Goal: Transaction & Acquisition: Purchase product/service

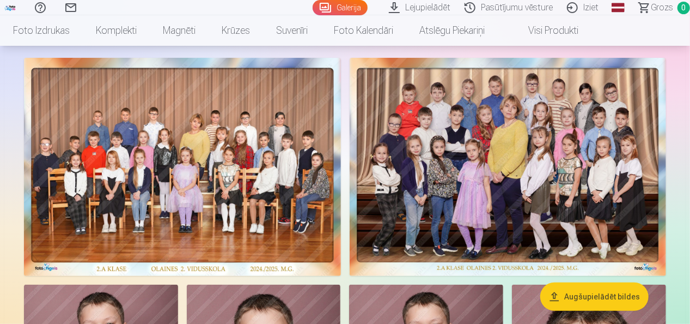
scroll to position [62, 0]
click at [529, 153] on img at bounding box center [508, 167] width 317 height 218
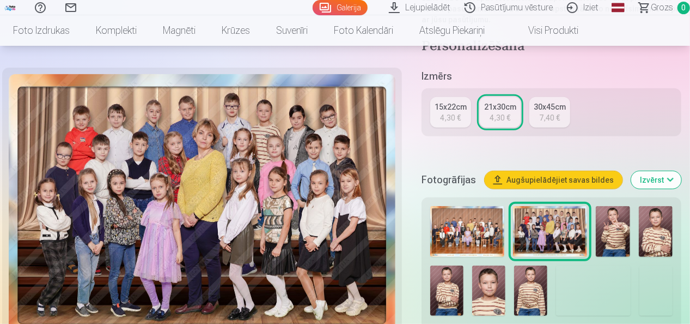
scroll to position [247, 0]
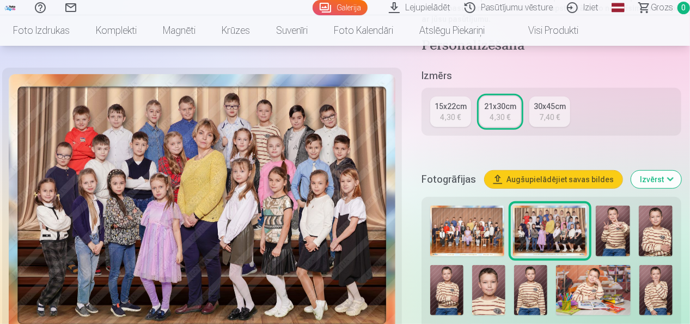
click at [455, 110] on div "15x22cm" at bounding box center [451, 106] width 32 height 11
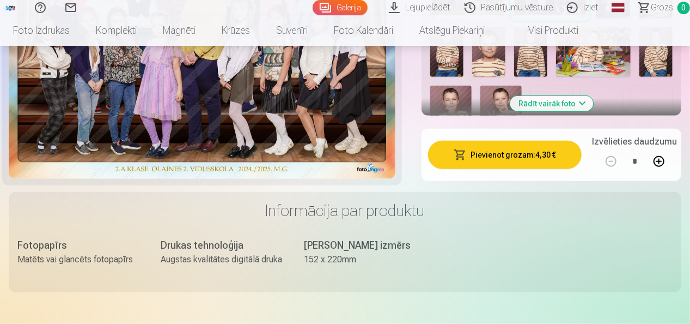
scroll to position [444, 0]
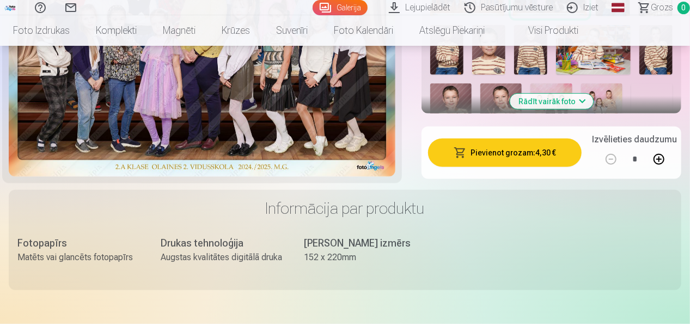
click at [534, 148] on button "Pievienot grozam : 4,30 €" at bounding box center [505, 152] width 154 height 28
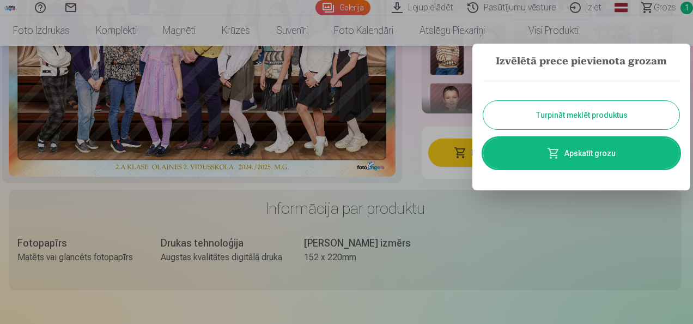
click at [597, 114] on button "Turpināt meklēt produktus" at bounding box center [581, 115] width 196 height 28
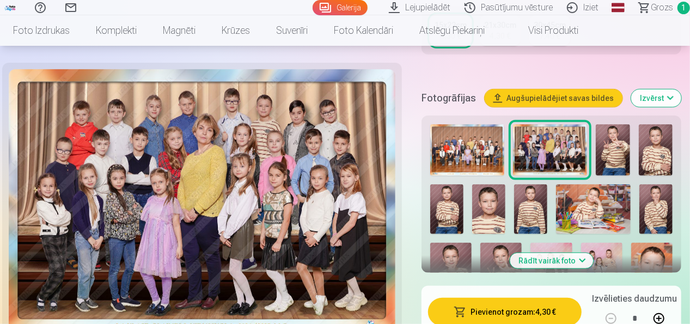
scroll to position [292, 0]
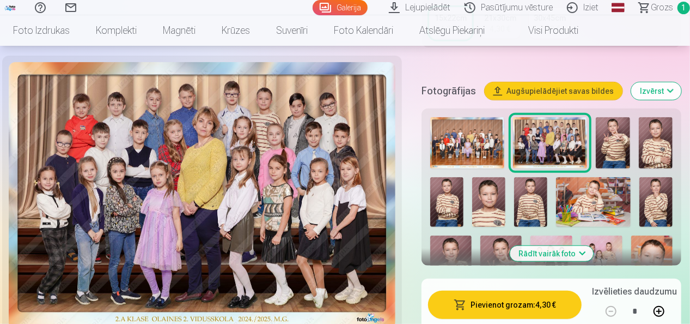
click at [620, 143] on img at bounding box center [613, 142] width 34 height 51
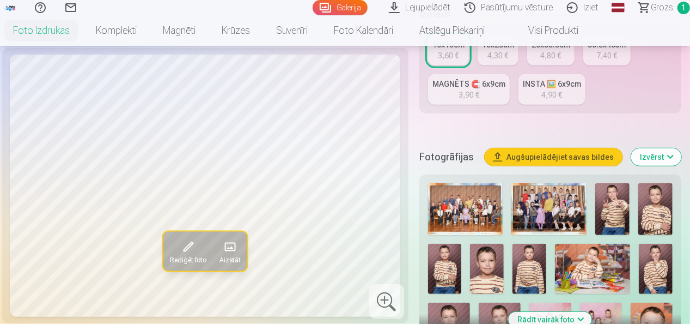
scroll to position [275, 0]
click at [619, 211] on img at bounding box center [612, 208] width 34 height 52
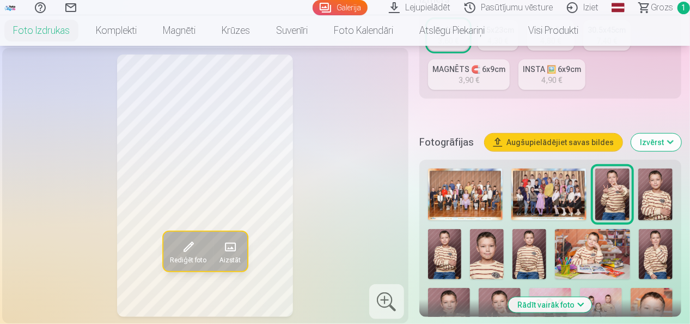
scroll to position [289, 0]
click at [659, 198] on img at bounding box center [655, 195] width 34 height 52
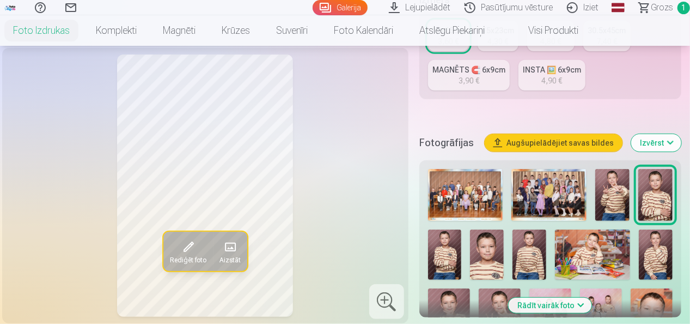
click at [445, 259] on img at bounding box center [445, 254] width 34 height 50
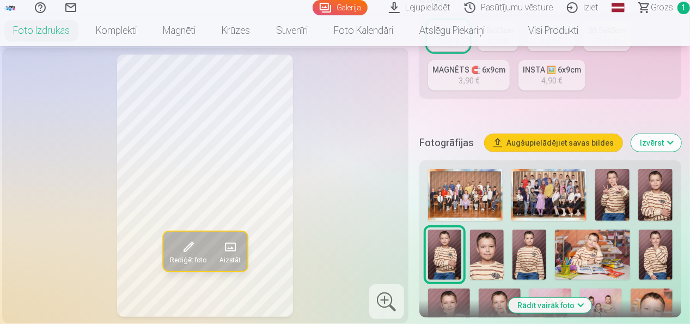
click at [486, 259] on img at bounding box center [487, 254] width 34 height 50
click at [533, 252] on img at bounding box center [530, 254] width 34 height 50
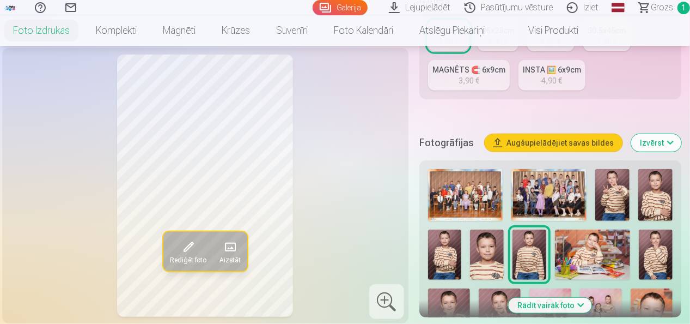
click at [593, 252] on img at bounding box center [593, 254] width 76 height 50
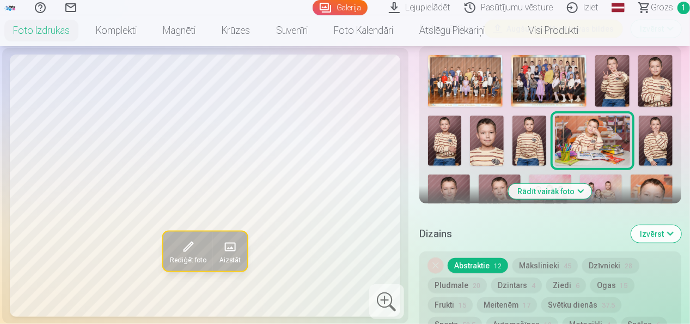
scroll to position [413, 0]
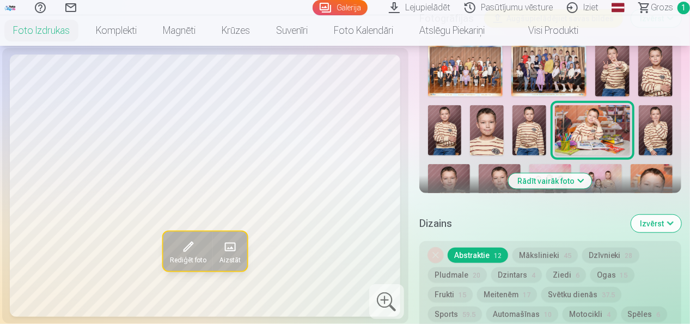
click at [656, 125] on img at bounding box center [656, 130] width 34 height 50
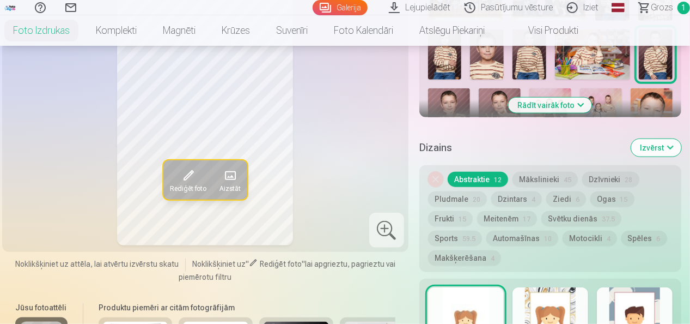
scroll to position [492, 0]
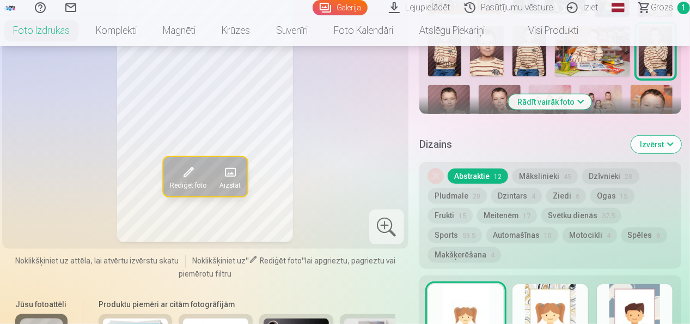
click at [449, 97] on img at bounding box center [449, 116] width 42 height 63
click at [582, 101] on button "Rādīt vairāk foto" at bounding box center [550, 101] width 83 height 15
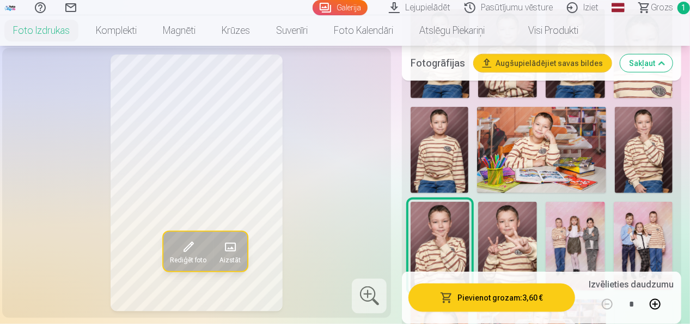
scroll to position [633, 0]
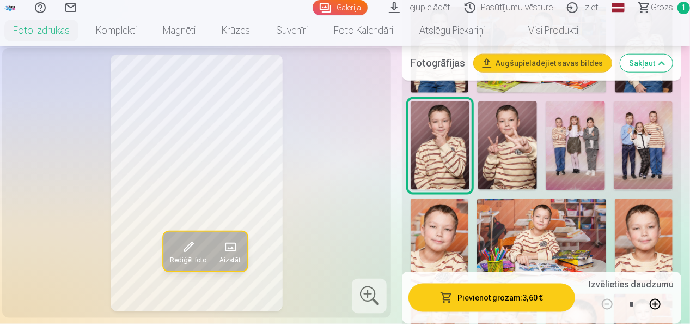
click at [515, 144] on img at bounding box center [507, 145] width 59 height 88
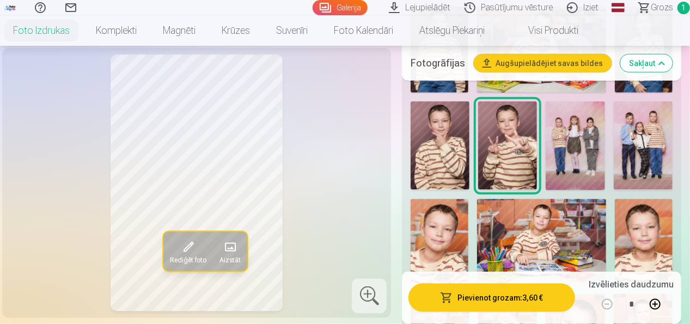
click at [581, 141] on img at bounding box center [575, 145] width 59 height 88
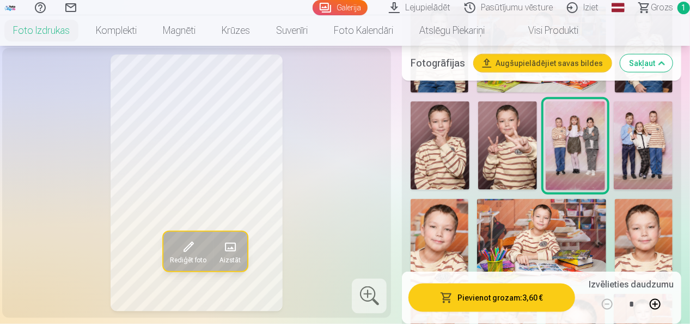
click at [642, 132] on img at bounding box center [643, 145] width 59 height 88
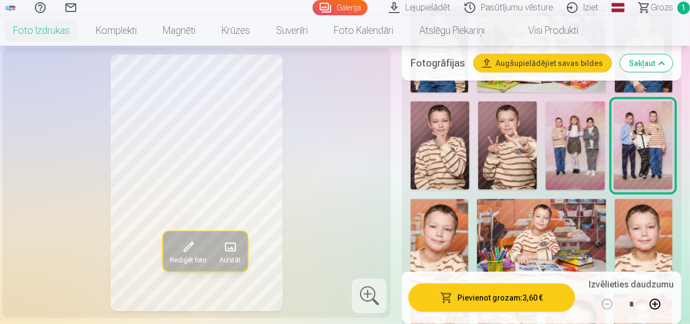
click at [451, 234] on img at bounding box center [440, 242] width 58 height 87
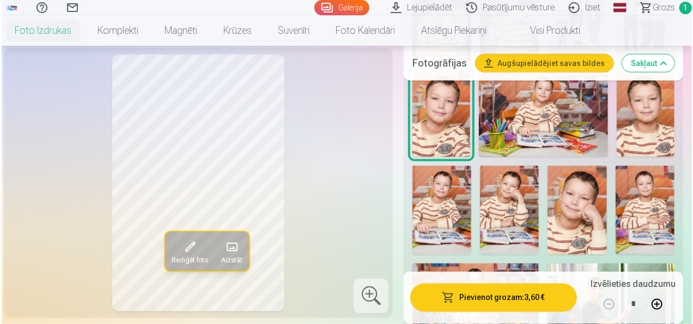
scroll to position [763, 0]
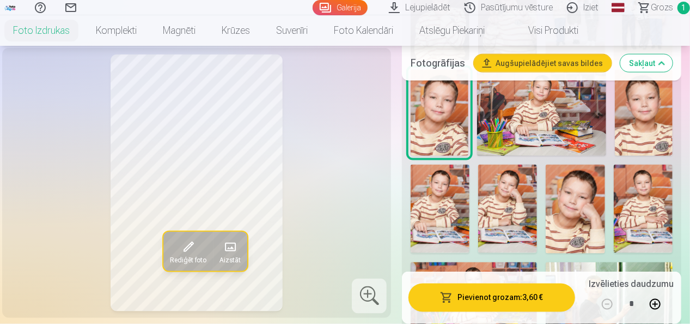
click at [519, 301] on button "Pievienot grozam : 3,60 €" at bounding box center [491, 297] width 167 height 28
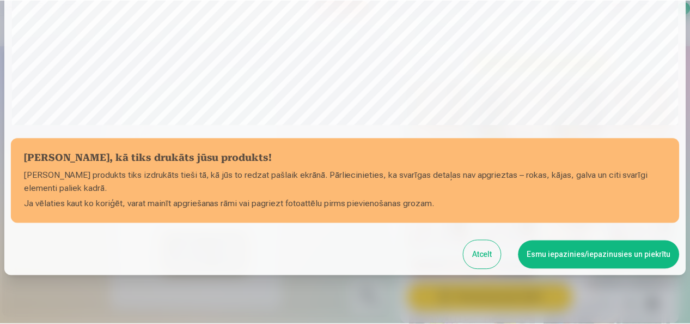
scroll to position [422, 0]
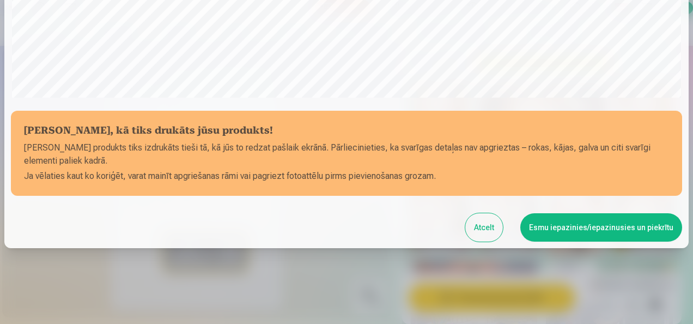
click at [595, 230] on button "Esmu iepazinies/iepazinusies un piekrītu" at bounding box center [601, 227] width 162 height 28
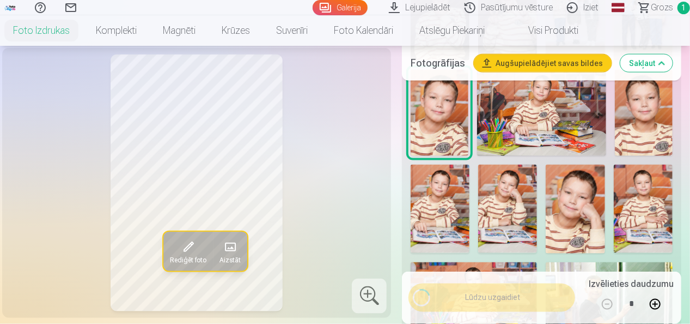
scroll to position [420, 0]
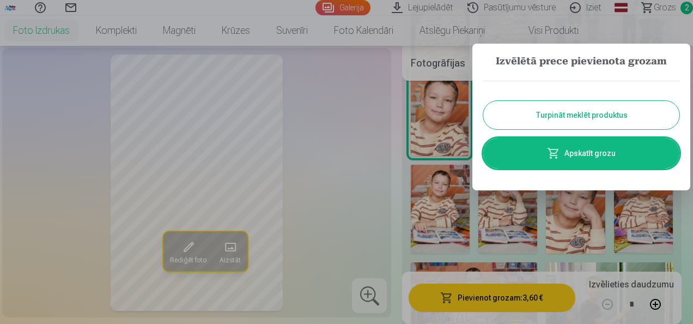
click at [601, 117] on button "Turpināt meklēt produktus" at bounding box center [581, 115] width 196 height 28
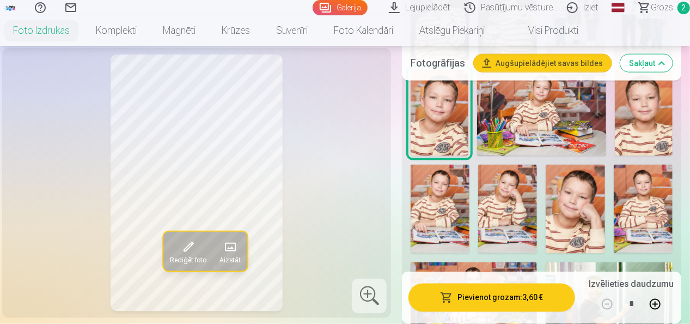
click at [549, 108] on img at bounding box center [542, 113] width 130 height 86
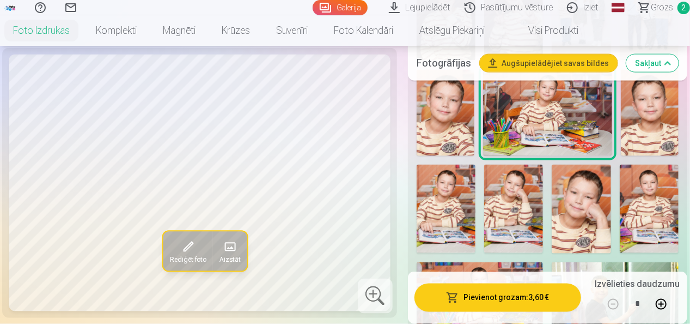
click at [647, 121] on img at bounding box center [650, 113] width 58 height 87
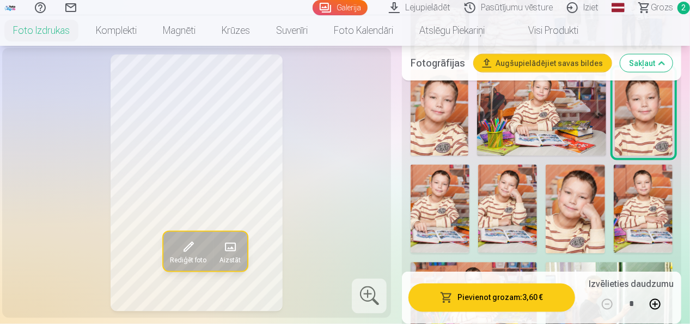
click at [526, 193] on img at bounding box center [507, 208] width 59 height 88
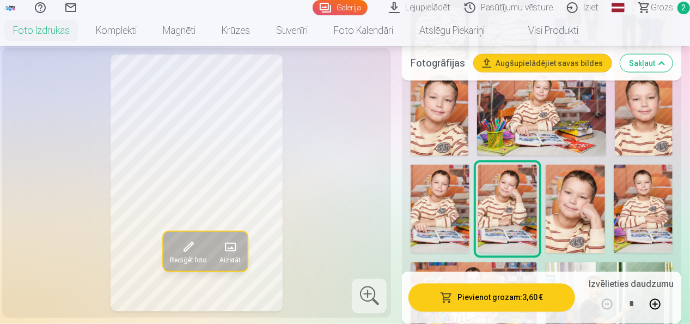
click at [591, 217] on img at bounding box center [575, 208] width 59 height 88
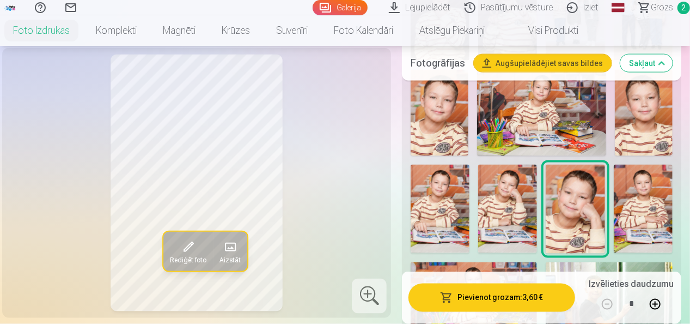
click at [523, 198] on img at bounding box center [507, 208] width 59 height 88
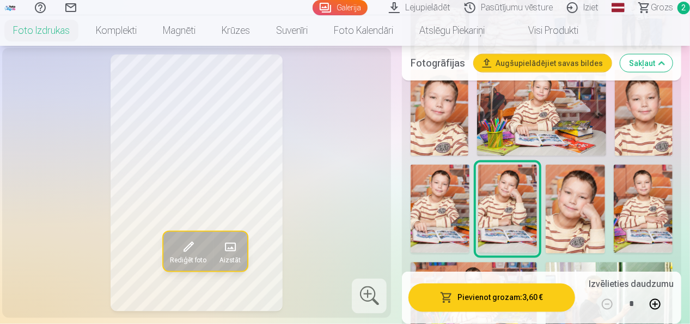
click at [587, 204] on img at bounding box center [575, 208] width 59 height 88
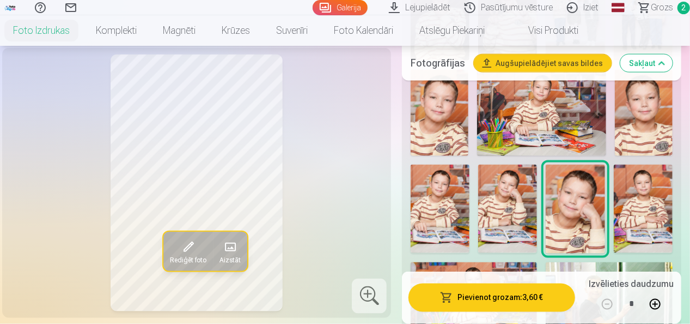
click at [527, 205] on img at bounding box center [507, 208] width 59 height 88
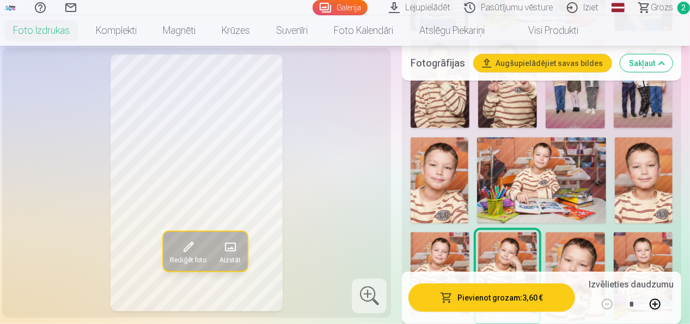
scroll to position [697, 0]
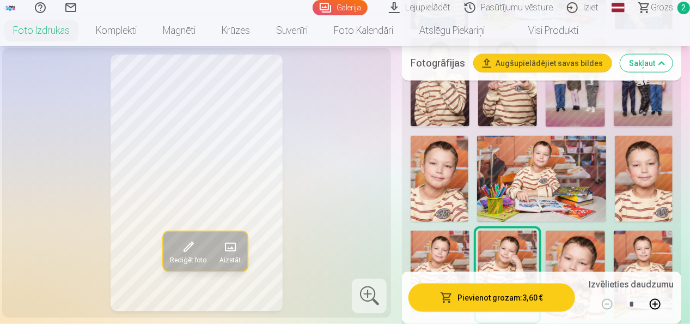
click at [653, 179] on img at bounding box center [644, 179] width 58 height 87
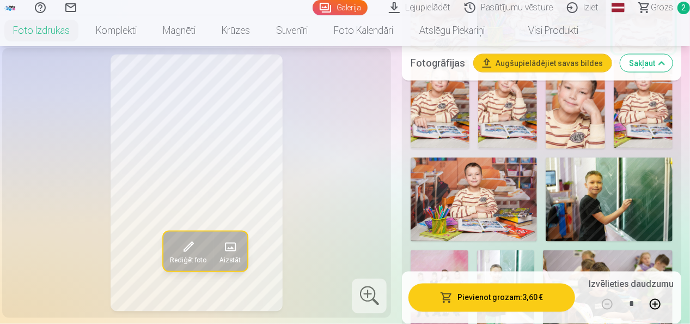
scroll to position [869, 0]
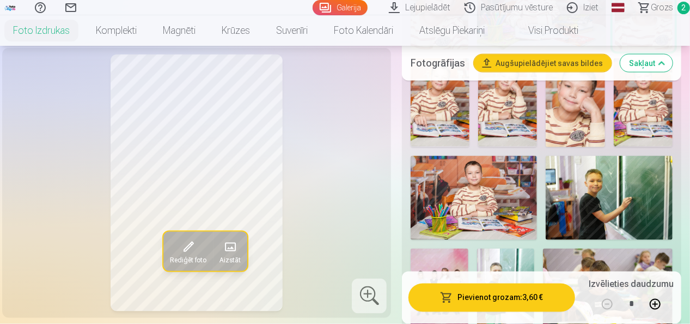
click at [520, 184] on img at bounding box center [474, 198] width 126 height 84
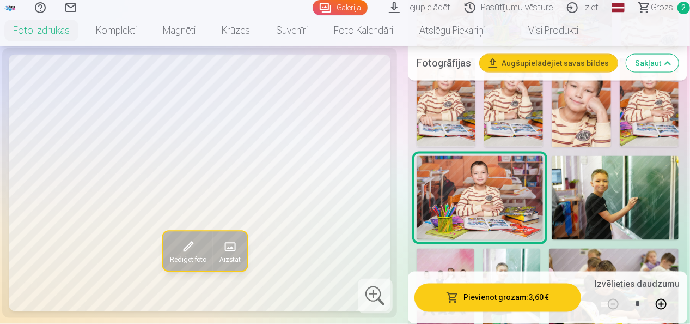
click at [642, 193] on img at bounding box center [615, 198] width 127 height 84
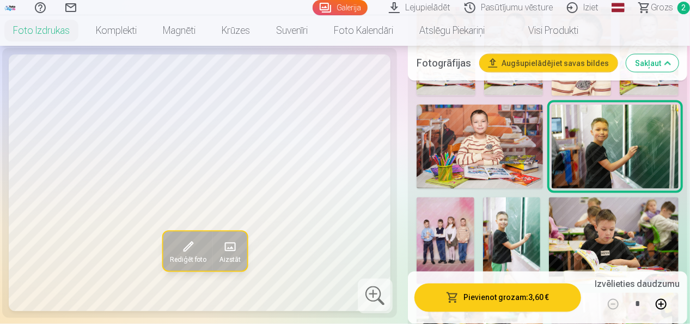
scroll to position [944, 0]
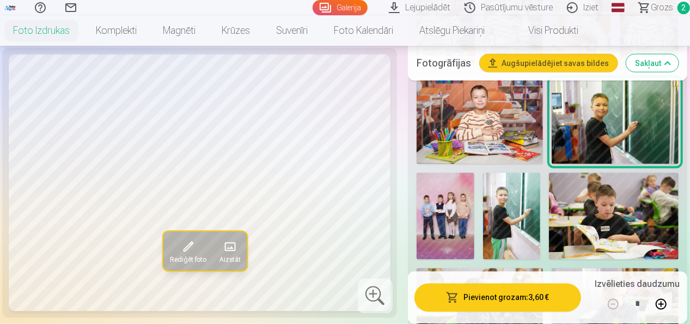
click at [519, 195] on img at bounding box center [512, 216] width 58 height 87
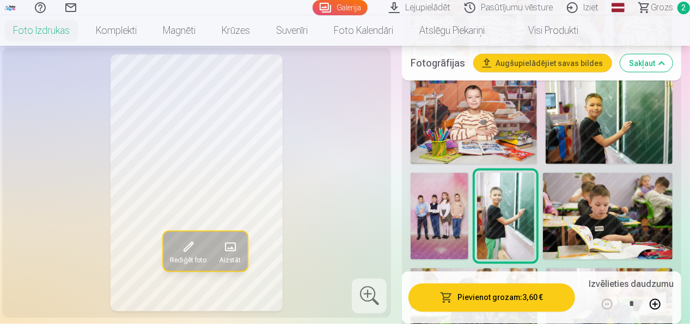
click at [656, 211] on img at bounding box center [608, 216] width 130 height 86
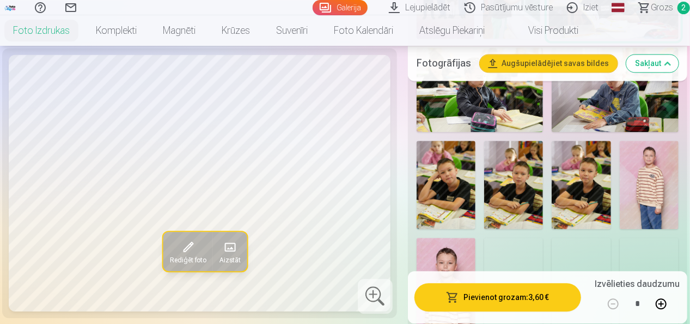
scroll to position [1166, 0]
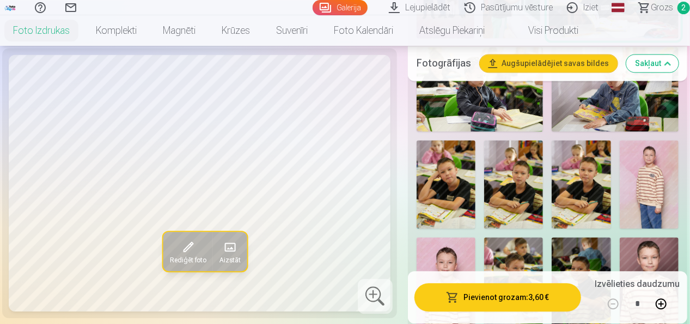
click at [462, 164] on img at bounding box center [446, 184] width 59 height 88
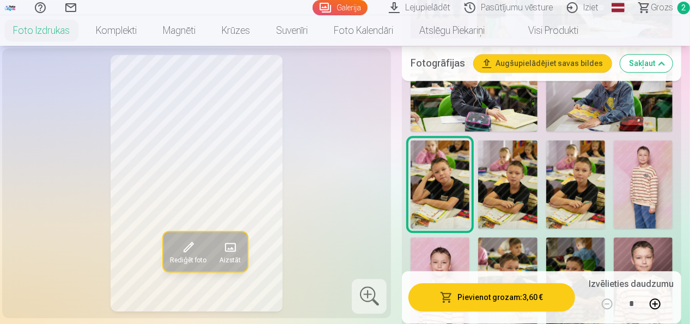
click at [520, 168] on img at bounding box center [507, 184] width 59 height 88
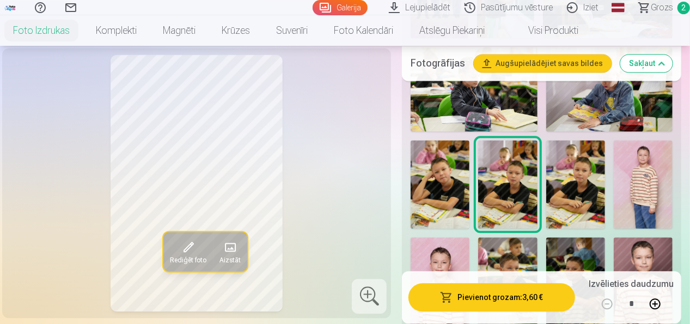
click at [587, 175] on img at bounding box center [575, 184] width 59 height 88
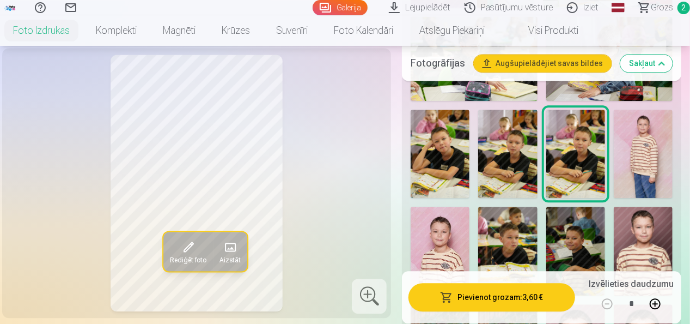
scroll to position [1237, 0]
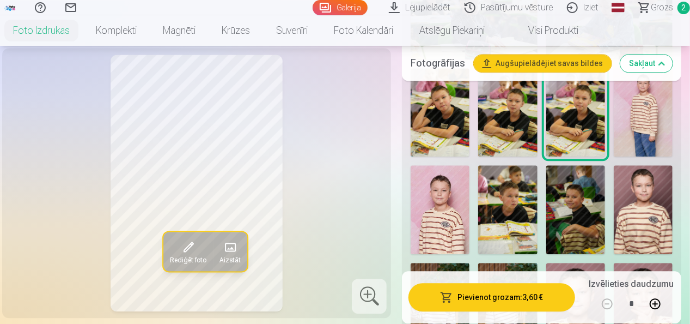
click at [522, 205] on img at bounding box center [507, 209] width 59 height 88
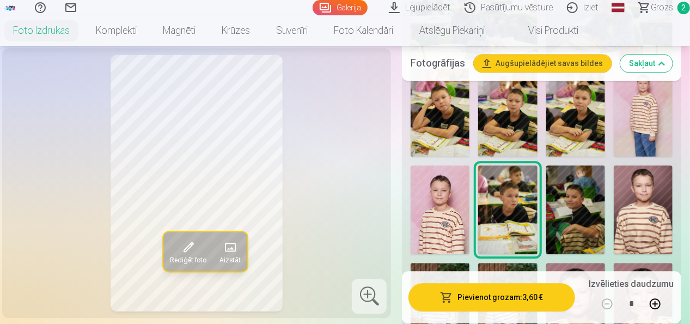
click at [591, 206] on img at bounding box center [575, 209] width 59 height 88
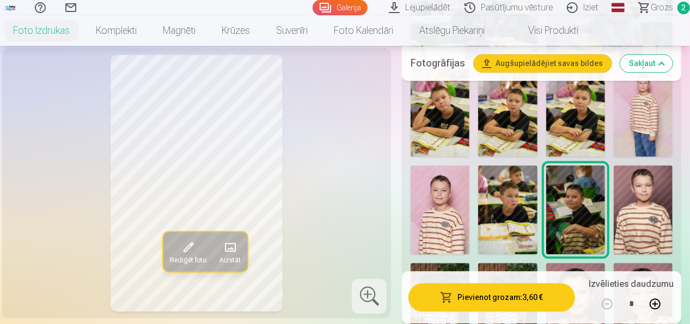
click at [528, 208] on img at bounding box center [507, 209] width 59 height 88
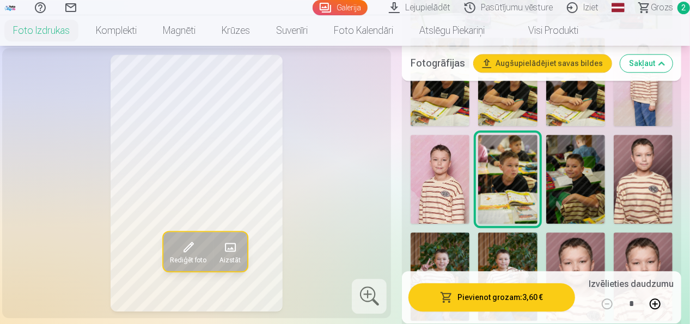
scroll to position [1272, 0]
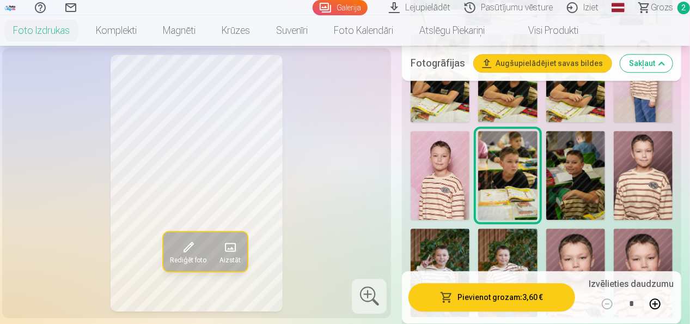
click at [662, 163] on img at bounding box center [643, 175] width 59 height 88
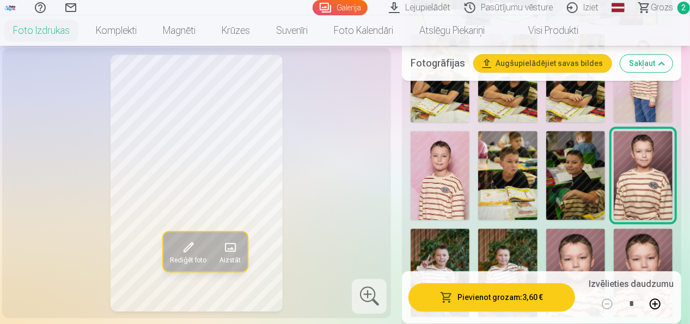
click at [583, 263] on img at bounding box center [575, 272] width 59 height 88
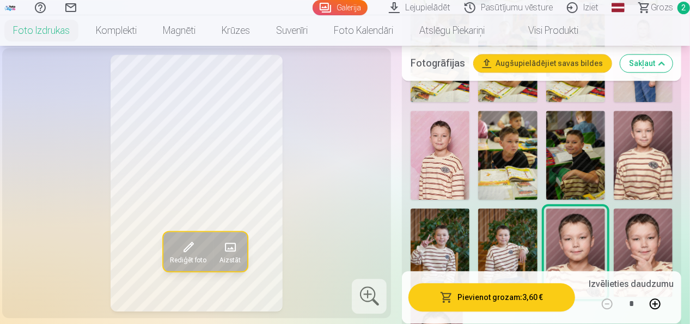
scroll to position [1342, 0]
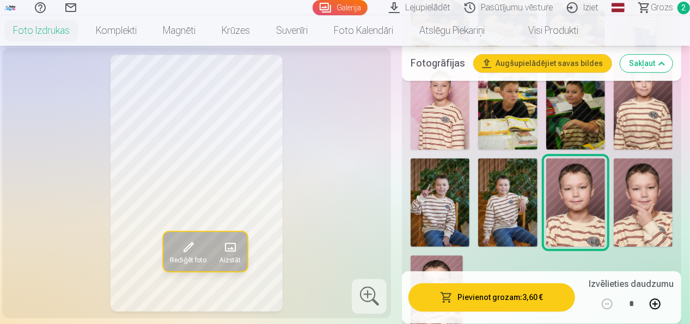
click at [454, 260] on img at bounding box center [437, 294] width 52 height 78
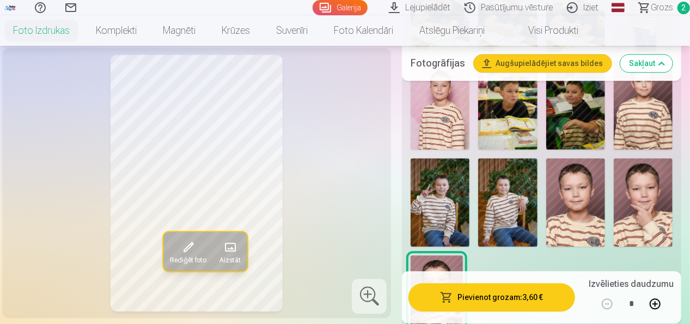
click at [662, 194] on img at bounding box center [643, 202] width 59 height 88
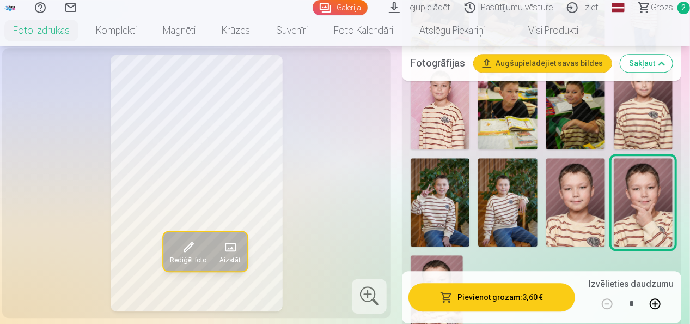
click at [586, 184] on img at bounding box center [575, 202] width 59 height 88
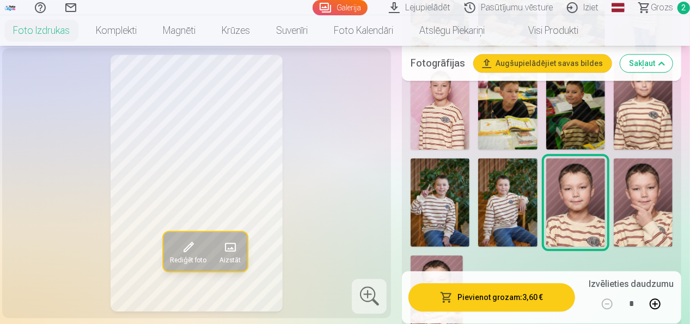
click at [642, 177] on img at bounding box center [643, 202] width 59 height 88
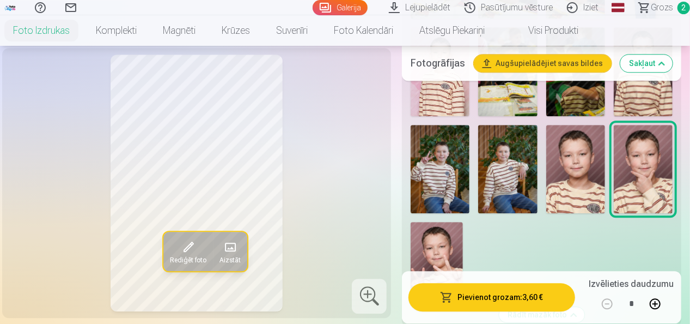
scroll to position [1374, 0]
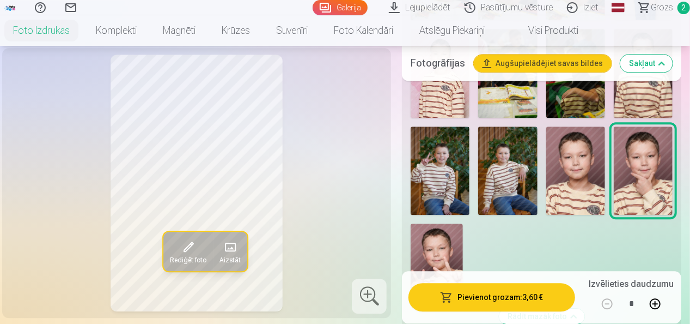
click at [537, 131] on img at bounding box center [507, 170] width 59 height 88
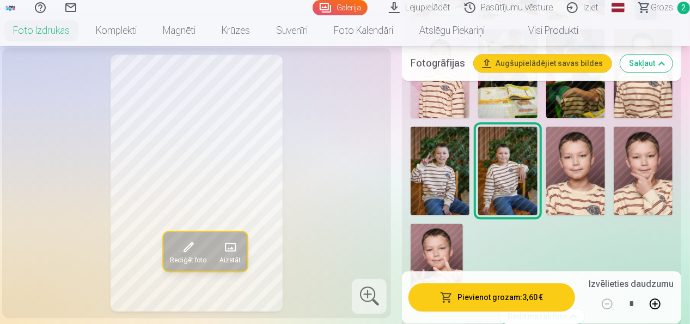
click at [469, 132] on img at bounding box center [440, 170] width 59 height 88
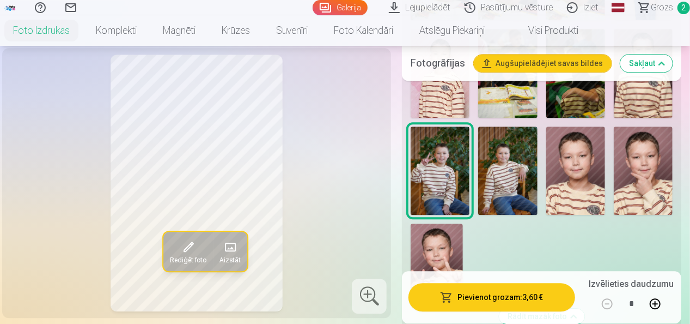
click at [513, 137] on img at bounding box center [507, 170] width 59 height 88
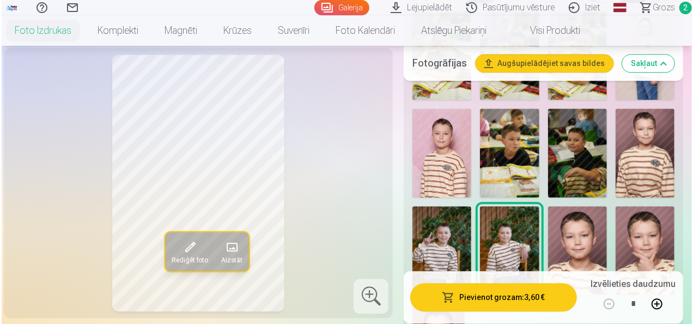
scroll to position [1291, 0]
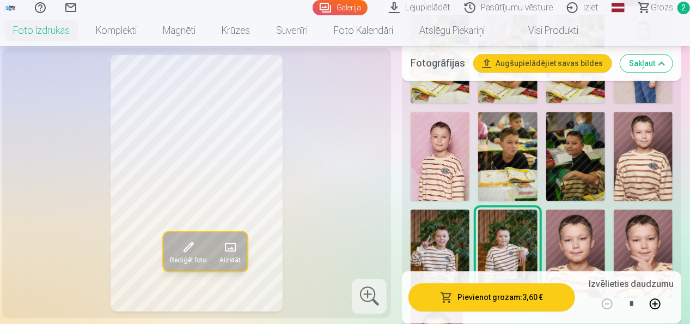
click at [590, 225] on img at bounding box center [575, 253] width 59 height 88
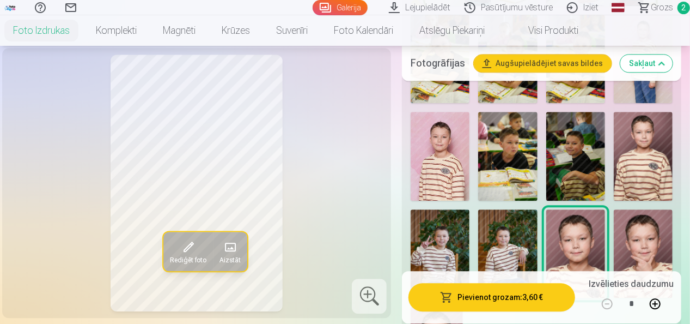
click at [509, 298] on button "Pievienot grozam : 3,60 €" at bounding box center [491, 297] width 167 height 28
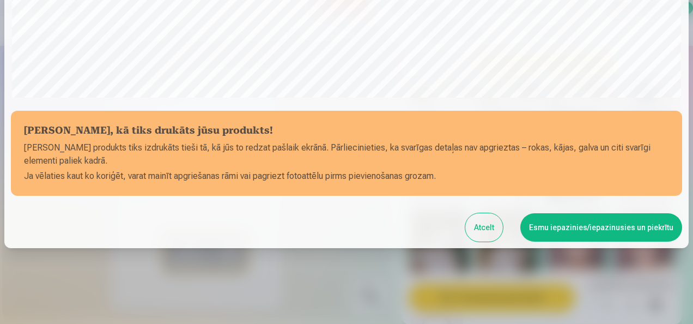
click at [626, 227] on button "Esmu iepazinies/iepazinusies un piekrītu" at bounding box center [601, 227] width 162 height 28
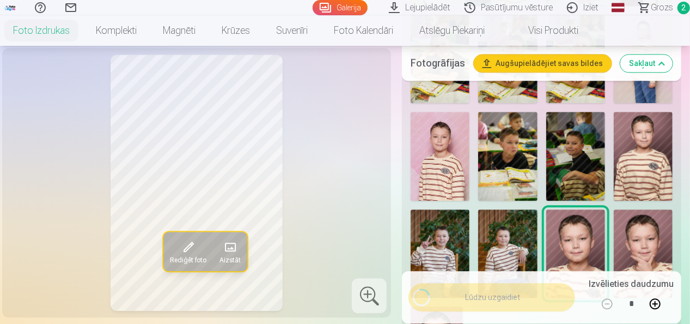
scroll to position [420, 0]
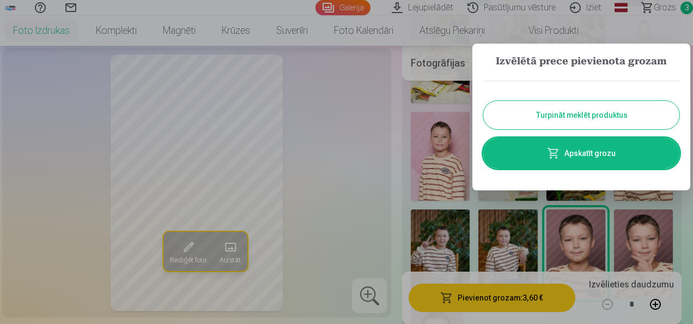
click at [595, 113] on button "Turpināt meklēt produktus" at bounding box center [581, 115] width 196 height 28
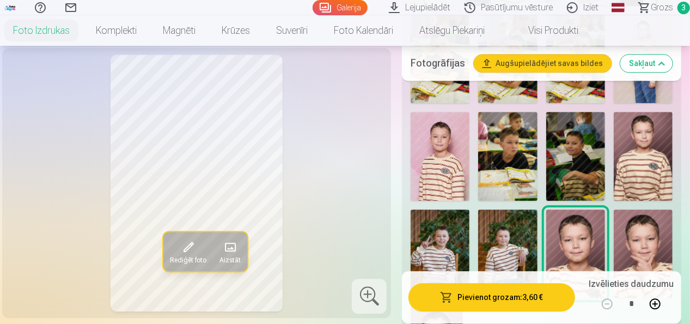
click at [442, 117] on img at bounding box center [440, 156] width 59 height 88
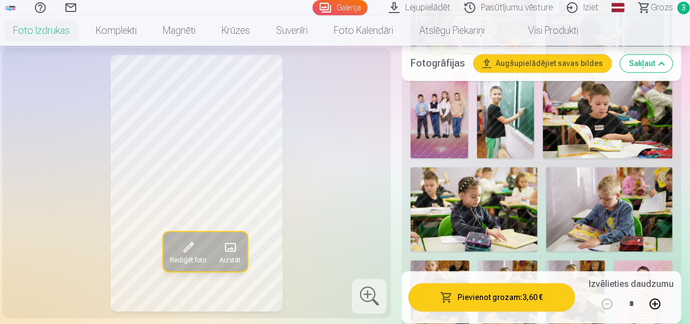
scroll to position [1084, 0]
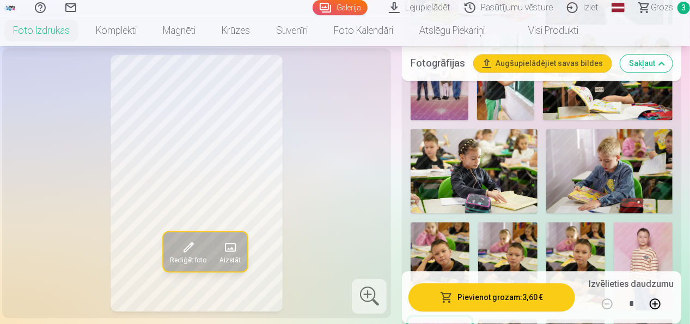
click at [652, 239] on img at bounding box center [643, 266] width 59 height 88
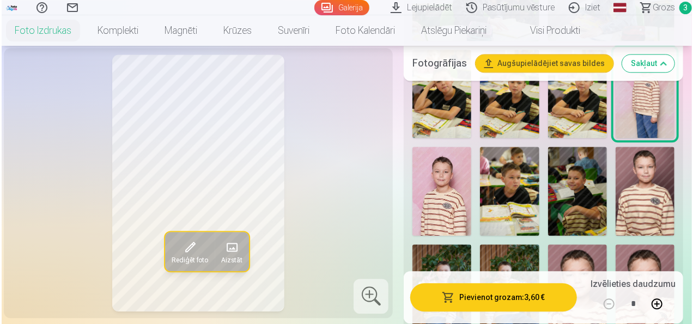
scroll to position [1257, 0]
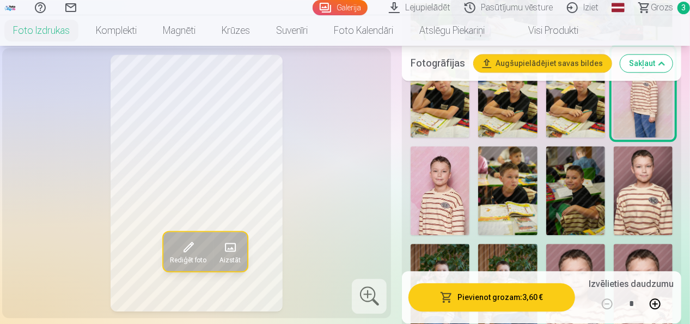
click at [459, 178] on img at bounding box center [440, 190] width 59 height 88
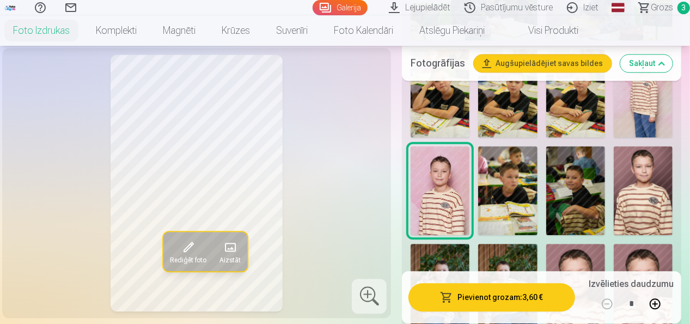
click at [528, 299] on button "Pievienot grozam : 3,60 €" at bounding box center [491, 297] width 167 height 28
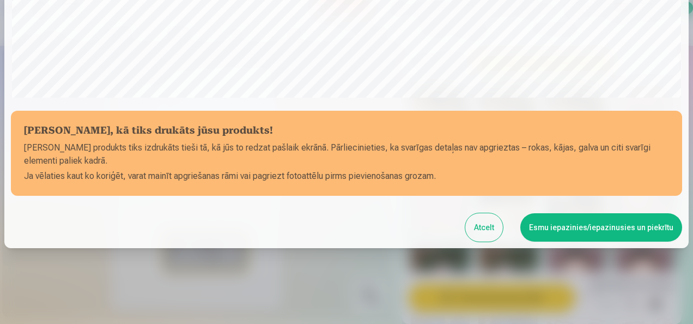
click at [617, 233] on button "Esmu iepazinies/iepazinusies un piekrītu" at bounding box center [601, 227] width 162 height 28
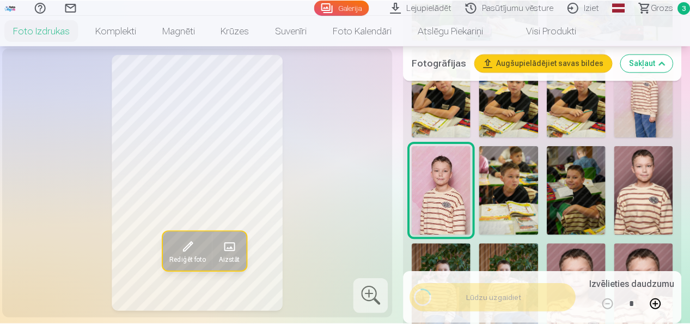
scroll to position [420, 0]
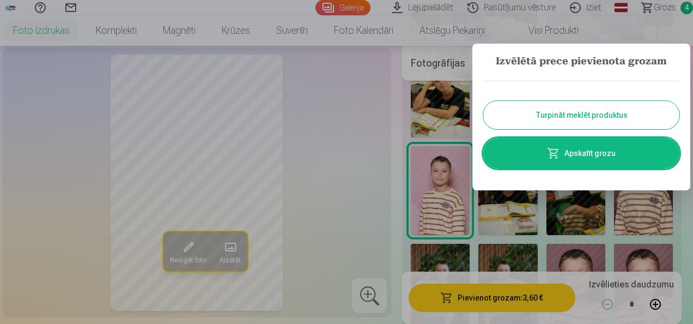
click at [603, 118] on button "Turpināt meklēt produktus" at bounding box center [581, 115] width 196 height 28
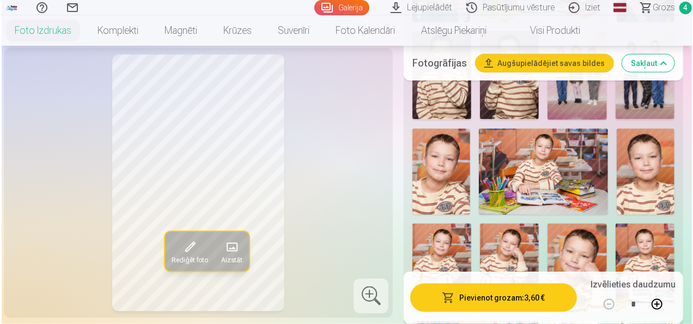
scroll to position [702, 0]
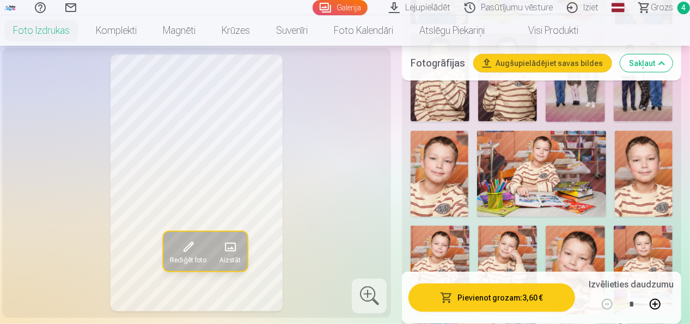
click at [584, 172] on img at bounding box center [542, 174] width 130 height 86
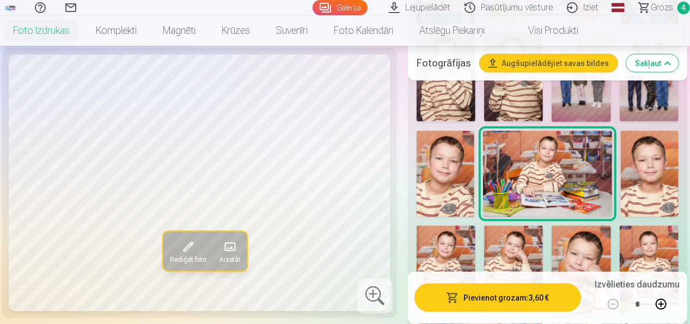
click at [533, 304] on button "Pievienot grozam : 3,60 €" at bounding box center [497, 297] width 167 height 28
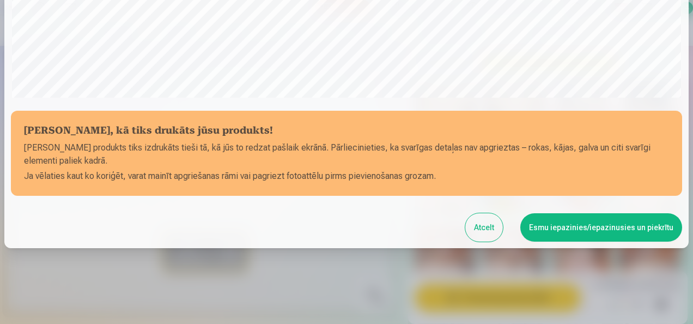
click at [639, 235] on button "Esmu iepazinies/iepazinusies un piekrītu" at bounding box center [601, 227] width 162 height 28
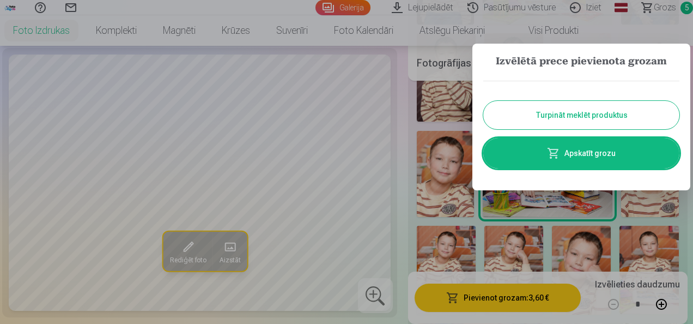
click at [603, 113] on button "Turpināt meklēt produktus" at bounding box center [581, 115] width 196 height 28
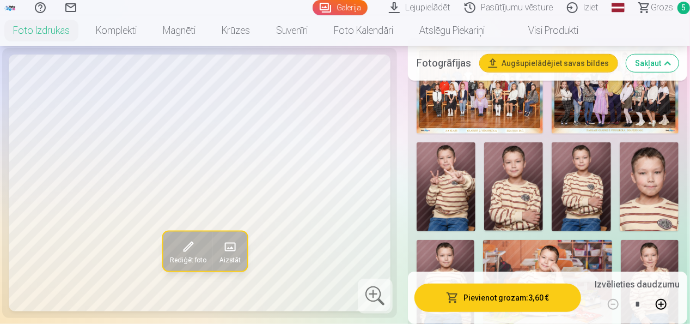
scroll to position [400, 0]
click at [520, 198] on img at bounding box center [513, 187] width 59 height 88
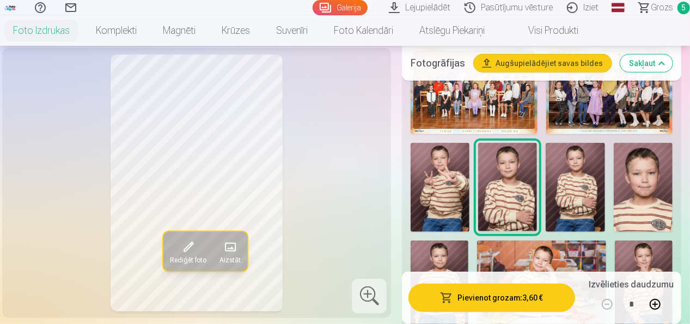
click at [585, 203] on img at bounding box center [575, 187] width 59 height 88
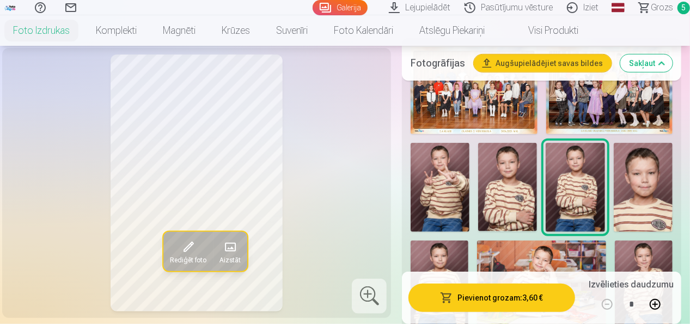
click at [657, 210] on img at bounding box center [643, 187] width 59 height 88
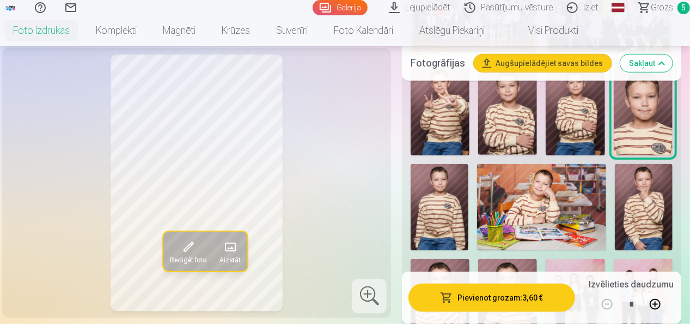
scroll to position [478, 0]
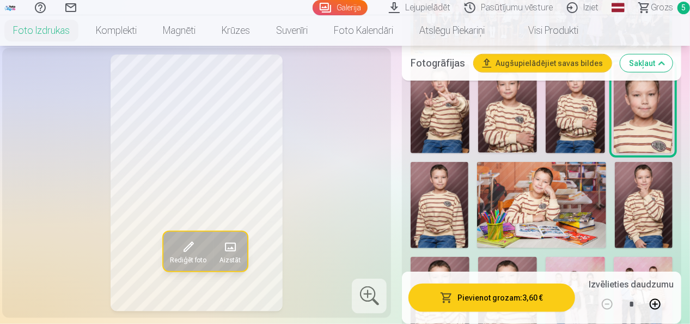
click at [655, 219] on img at bounding box center [644, 205] width 58 height 87
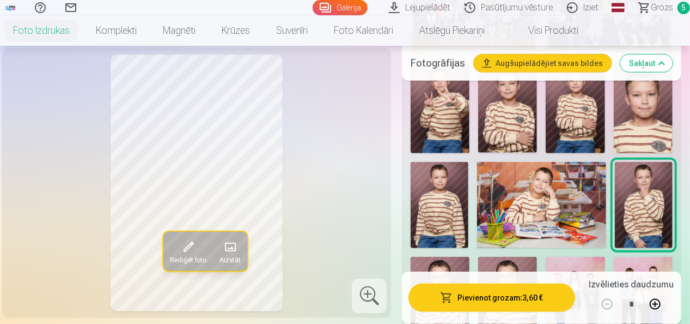
click at [460, 220] on img at bounding box center [440, 205] width 58 height 87
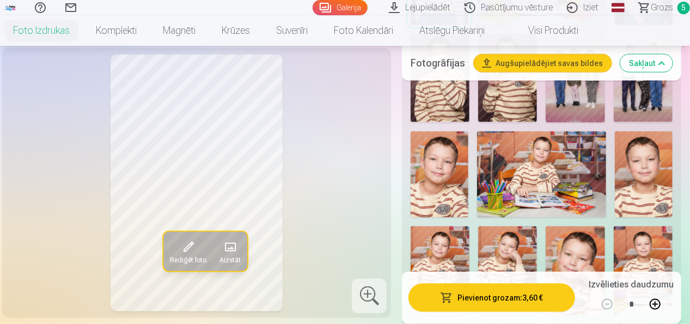
scroll to position [712, 0]
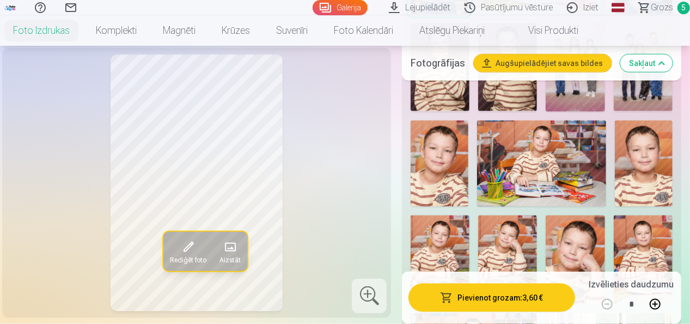
click at [519, 253] on img at bounding box center [507, 259] width 59 height 88
click at [595, 249] on img at bounding box center [575, 259] width 59 height 88
click at [664, 11] on span "Grozs" at bounding box center [662, 7] width 22 height 13
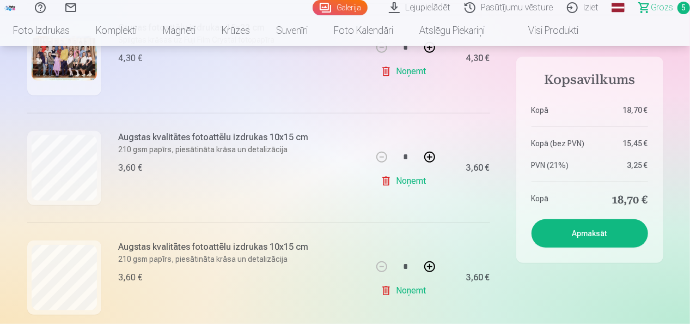
scroll to position [254, 0]
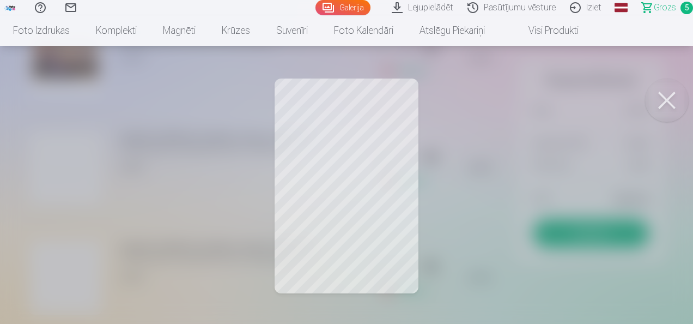
click at [670, 100] on button at bounding box center [667, 100] width 44 height 44
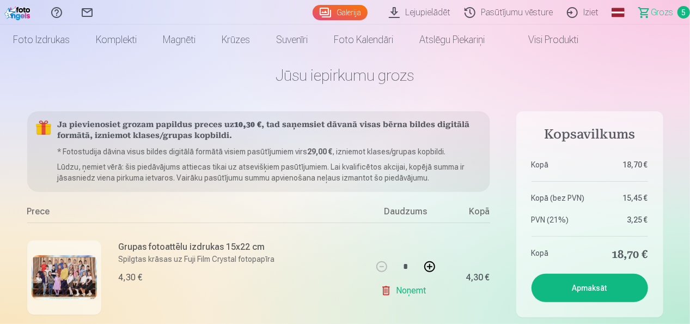
scroll to position [0, 0]
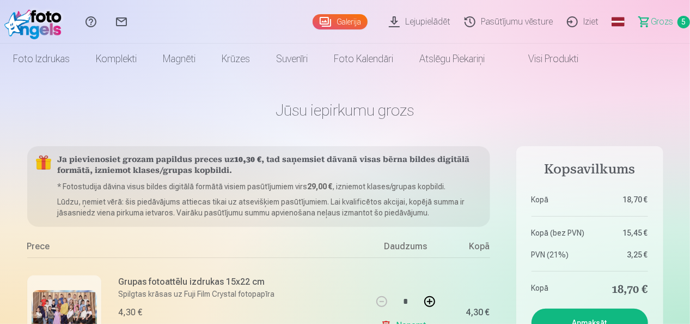
click at [32, 60] on link "Foto izdrukas" at bounding box center [41, 59] width 83 height 31
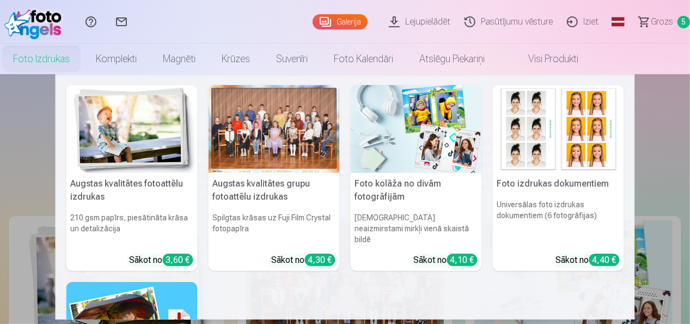
click at [279, 126] on div at bounding box center [274, 129] width 131 height 88
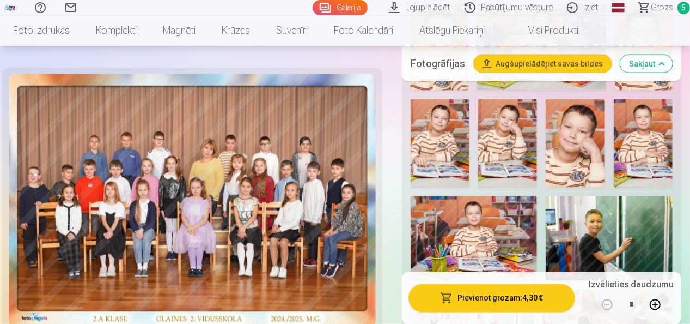
scroll to position [823, 0]
click at [578, 125] on img at bounding box center [575, 143] width 59 height 88
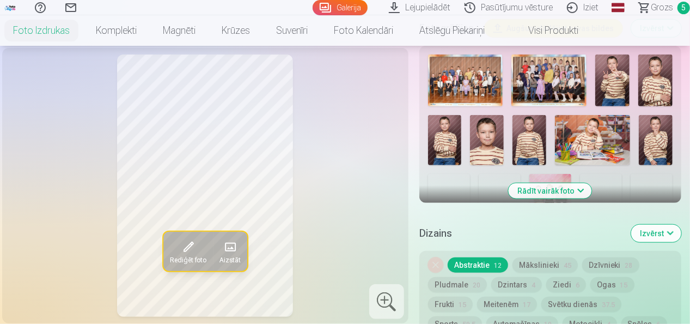
scroll to position [406, 0]
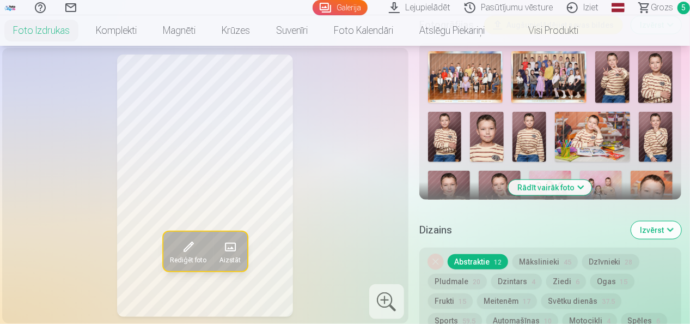
click at [570, 188] on button "Rādīt vairāk foto" at bounding box center [550, 187] width 83 height 15
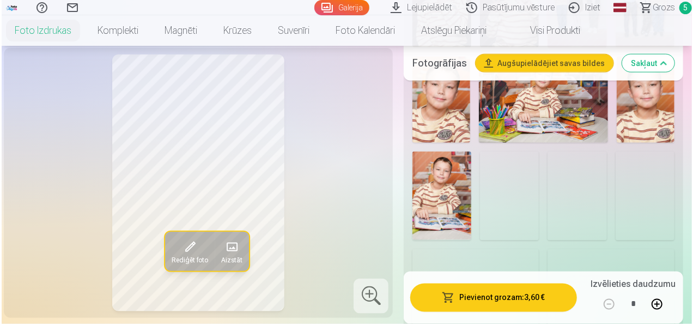
scroll to position [796, 0]
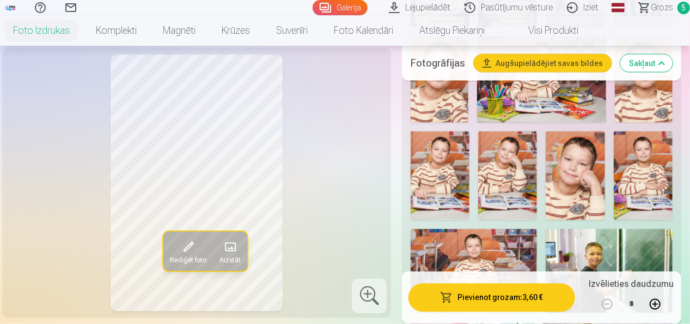
click at [583, 160] on img at bounding box center [575, 175] width 59 height 88
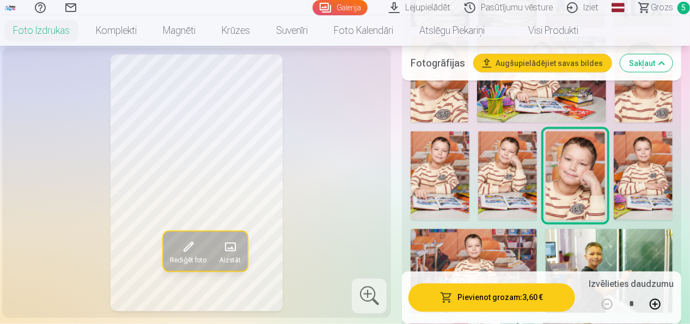
click at [520, 302] on button "Pievienot grozam : 3,60 €" at bounding box center [491, 297] width 167 height 28
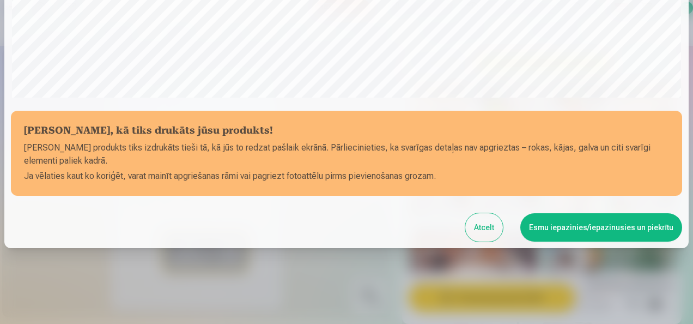
click at [620, 234] on button "Esmu iepazinies/iepazinusies un piekrītu" at bounding box center [601, 227] width 162 height 28
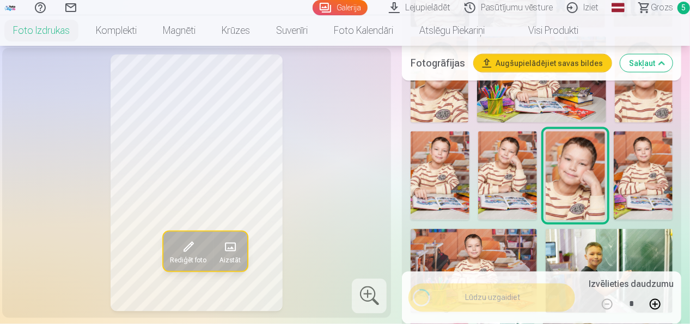
scroll to position [420, 0]
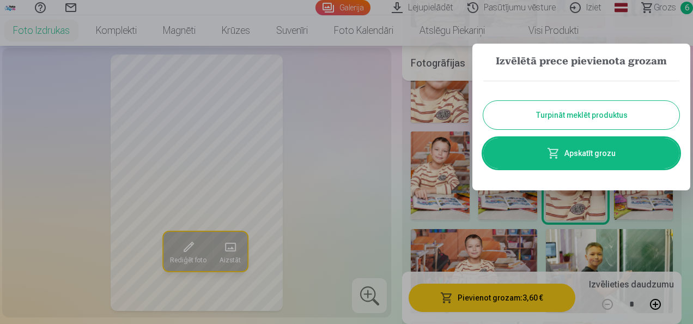
click at [621, 109] on button "Turpināt meklēt produktus" at bounding box center [581, 115] width 196 height 28
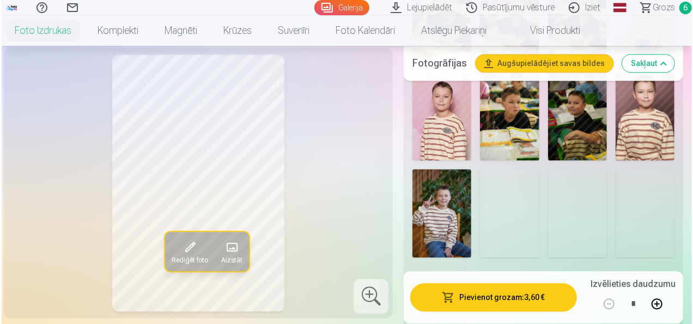
scroll to position [1346, 0]
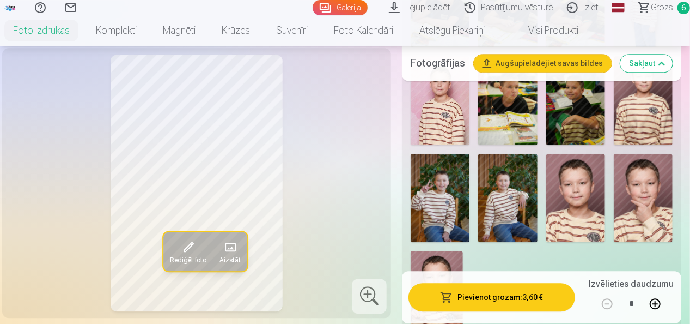
click at [649, 168] on img at bounding box center [643, 198] width 59 height 88
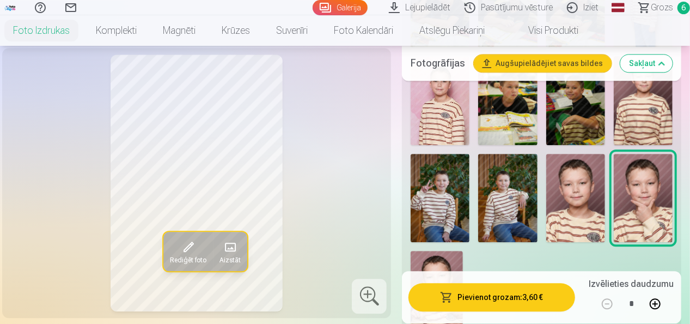
click at [536, 306] on button "Pievienot grozam : 3,60 €" at bounding box center [491, 297] width 167 height 28
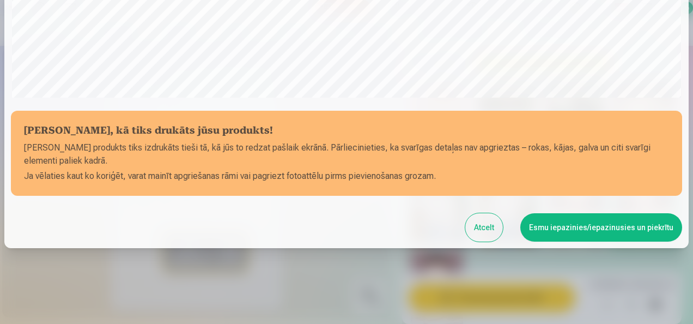
click at [636, 229] on button "Esmu iepazinies/iepazinusies un piekrītu" at bounding box center [601, 227] width 162 height 28
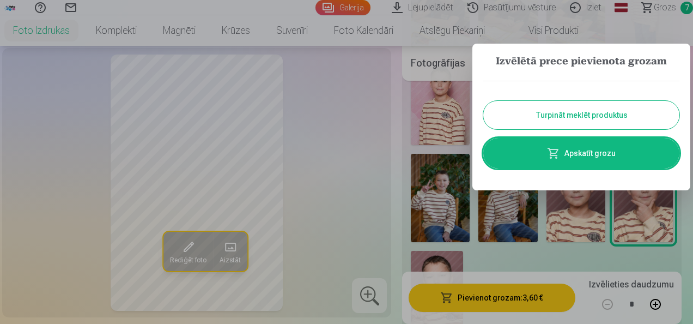
click at [606, 117] on button "Turpināt meklēt produktus" at bounding box center [581, 115] width 196 height 28
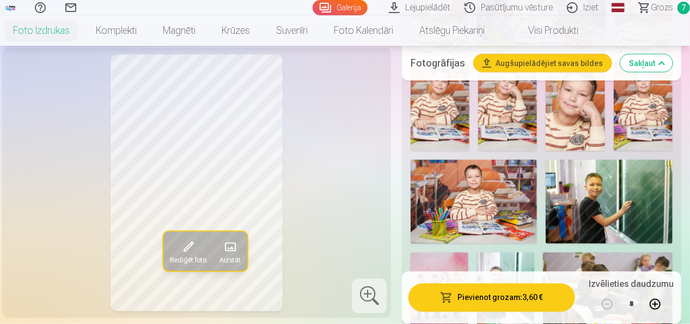
scroll to position [864, 0]
click at [621, 175] on img at bounding box center [609, 202] width 127 height 84
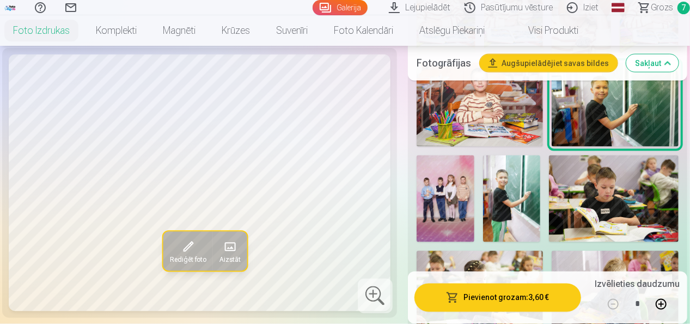
scroll to position [962, 0]
click at [629, 172] on img at bounding box center [614, 198] width 130 height 86
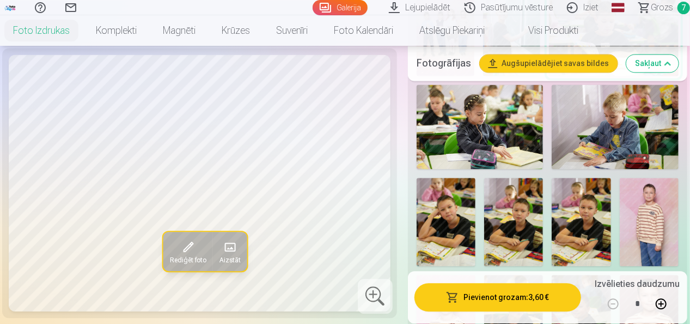
scroll to position [1131, 0]
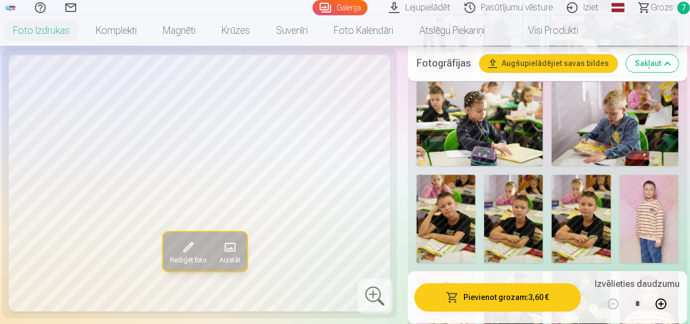
click at [454, 206] on img at bounding box center [446, 218] width 59 height 88
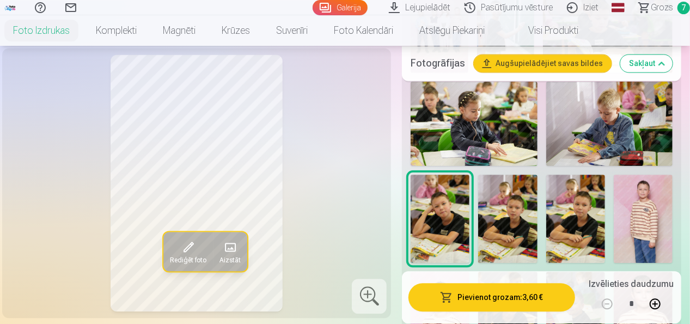
click at [525, 207] on img at bounding box center [507, 218] width 59 height 88
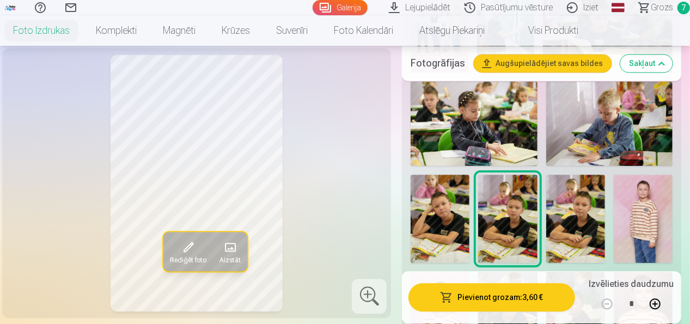
click at [594, 215] on img at bounding box center [575, 218] width 59 height 88
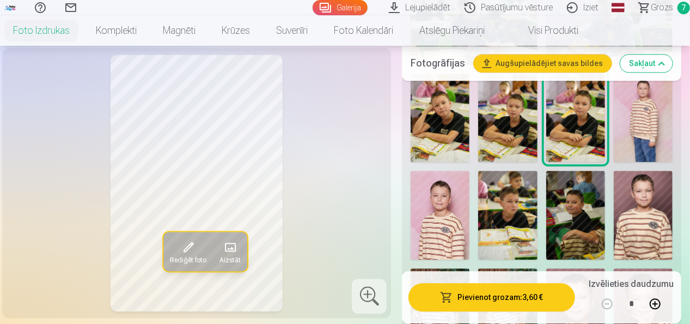
scroll to position [1234, 0]
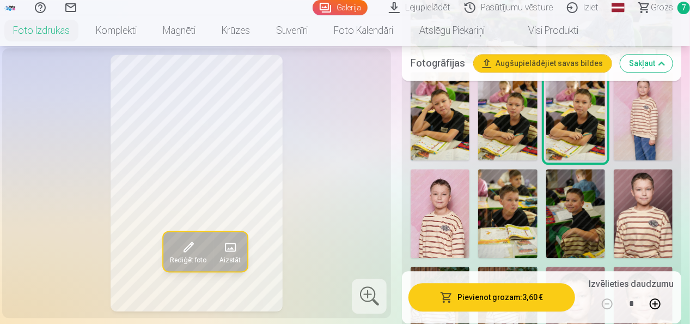
click at [595, 200] on img at bounding box center [575, 213] width 59 height 88
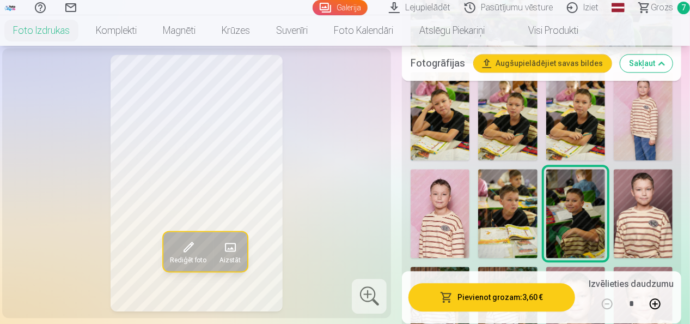
click at [519, 204] on img at bounding box center [507, 213] width 59 height 88
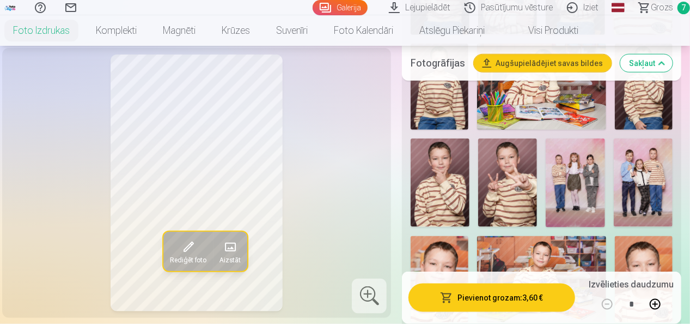
scroll to position [603, 0]
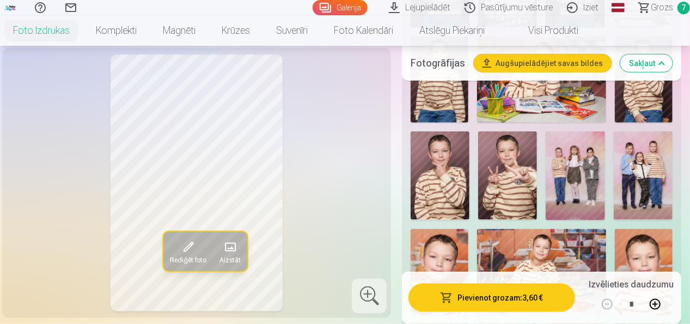
click at [650, 166] on img at bounding box center [643, 175] width 59 height 88
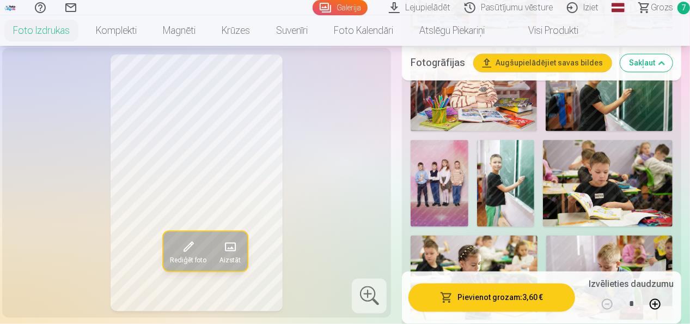
scroll to position [978, 0]
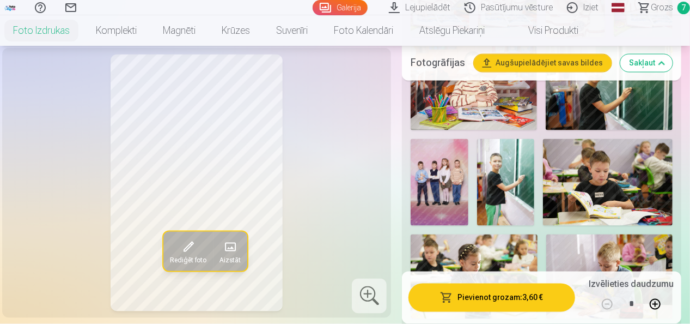
click at [454, 146] on img at bounding box center [440, 182] width 58 height 87
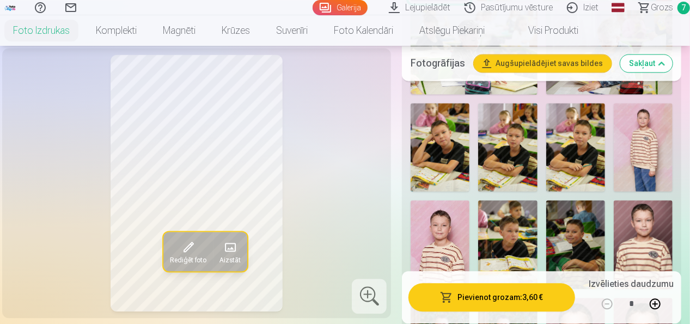
scroll to position [1196, 0]
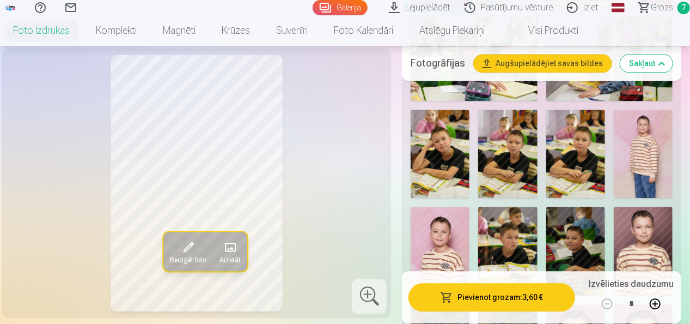
click at [654, 126] on img at bounding box center [643, 153] width 59 height 88
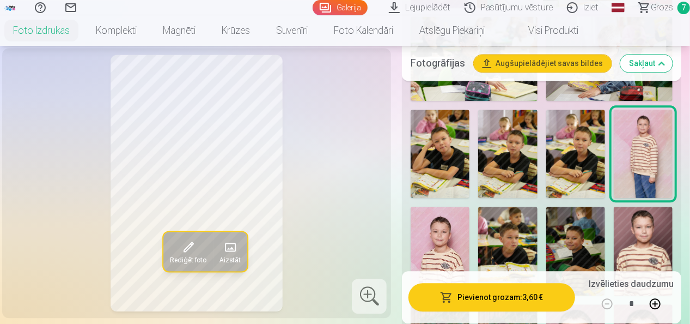
click at [582, 223] on img at bounding box center [575, 250] width 59 height 88
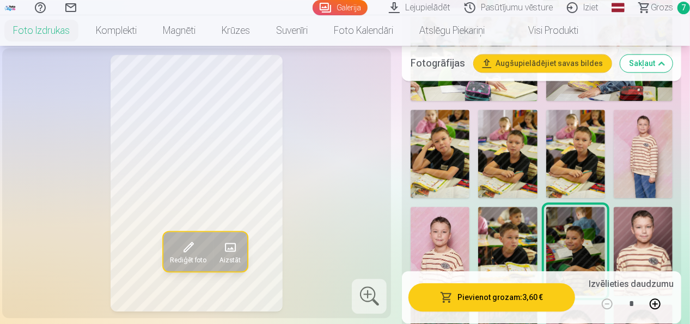
click at [647, 115] on img at bounding box center [643, 153] width 59 height 88
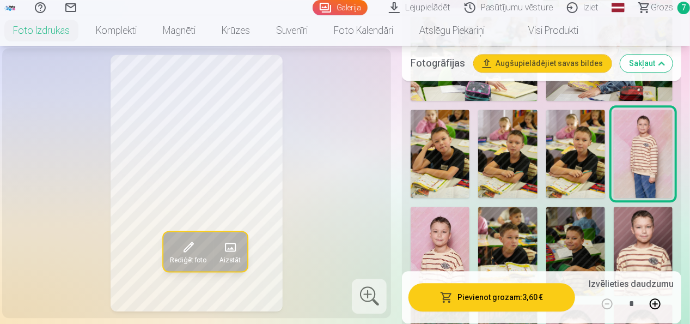
click at [659, 215] on img at bounding box center [643, 250] width 59 height 88
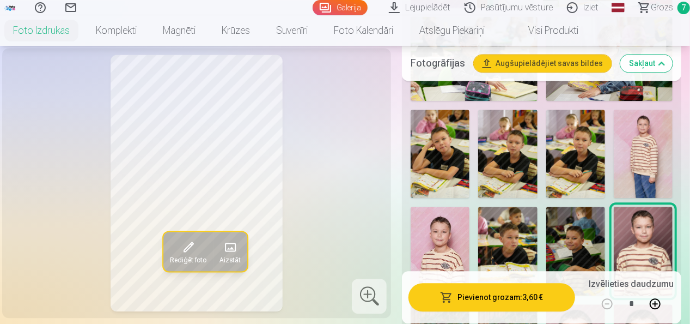
click at [464, 236] on img at bounding box center [440, 250] width 59 height 88
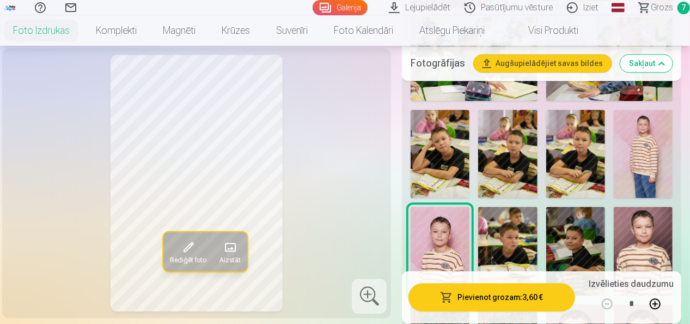
click at [648, 130] on img at bounding box center [643, 153] width 59 height 88
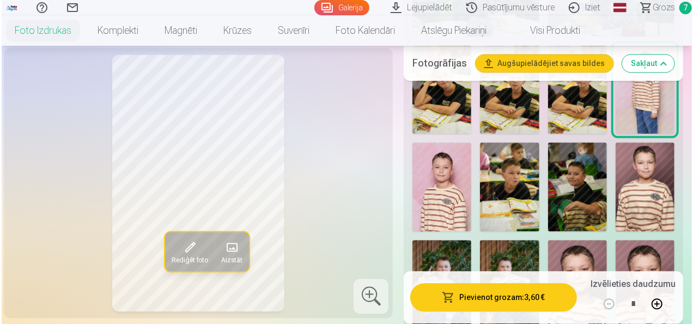
scroll to position [1262, 0]
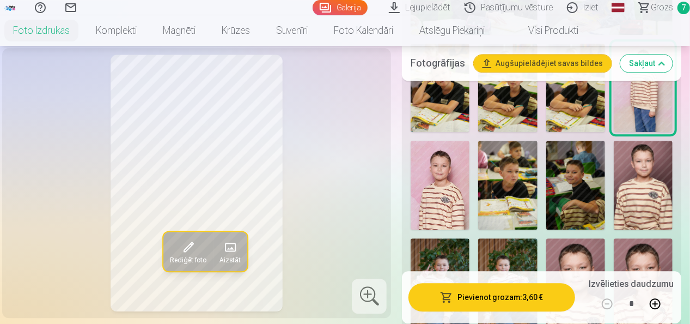
click at [523, 297] on button "Pievienot grozam : 3,60 €" at bounding box center [491, 297] width 167 height 28
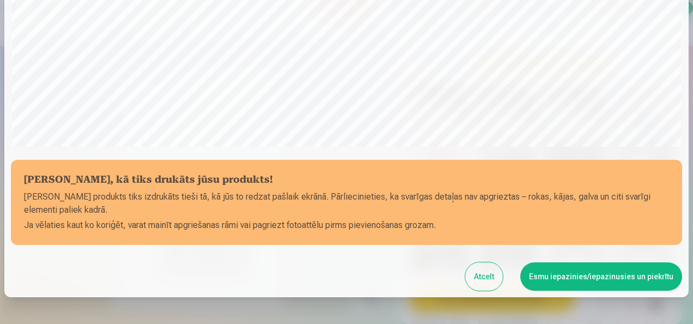
scroll to position [422, 0]
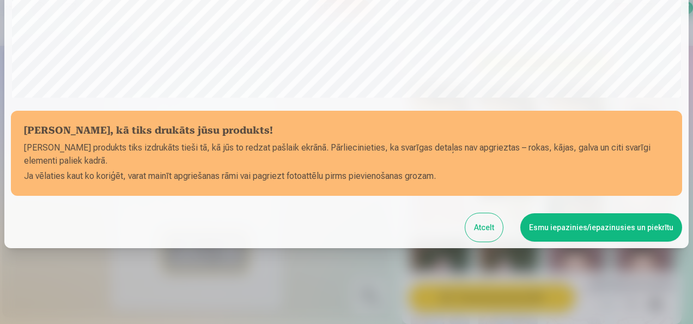
click at [605, 233] on button "Esmu iepazinies/iepazinusies un piekrītu" at bounding box center [601, 227] width 162 height 28
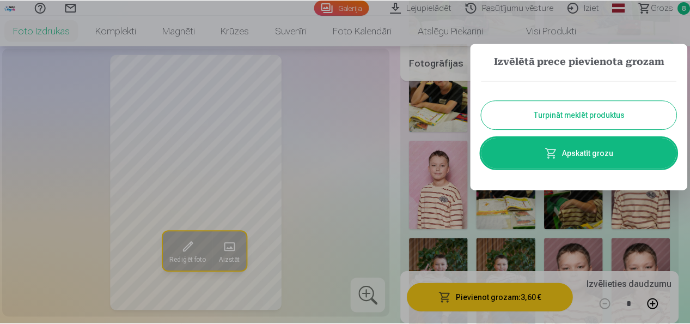
scroll to position [0, 0]
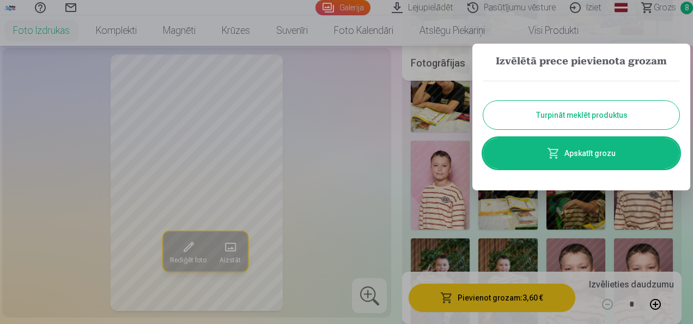
click at [606, 155] on link "Apskatīt grozu" at bounding box center [581, 153] width 196 height 31
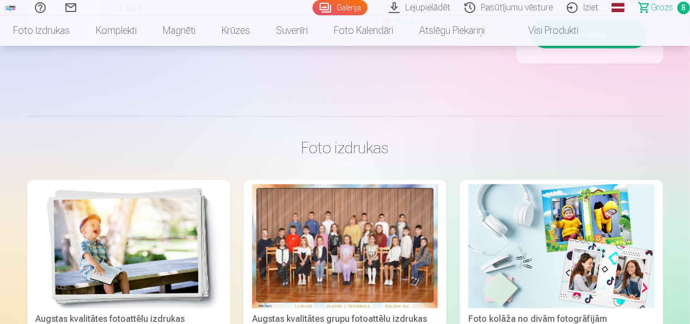
scroll to position [1059, 0]
click at [355, 250] on div at bounding box center [345, 245] width 186 height 124
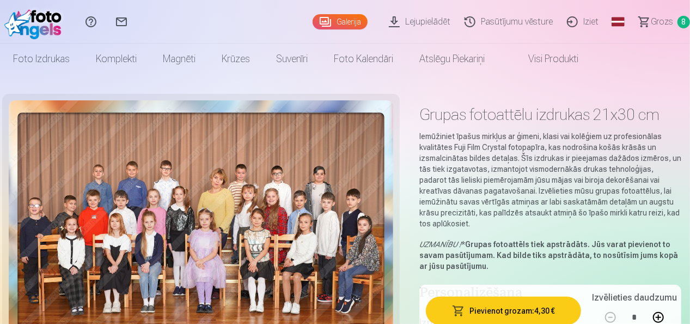
click at [671, 23] on span "Grozs" at bounding box center [662, 21] width 22 height 13
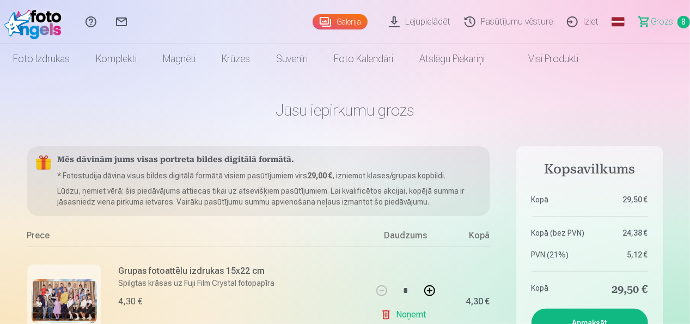
click at [181, 62] on link "Magnēti" at bounding box center [179, 59] width 59 height 31
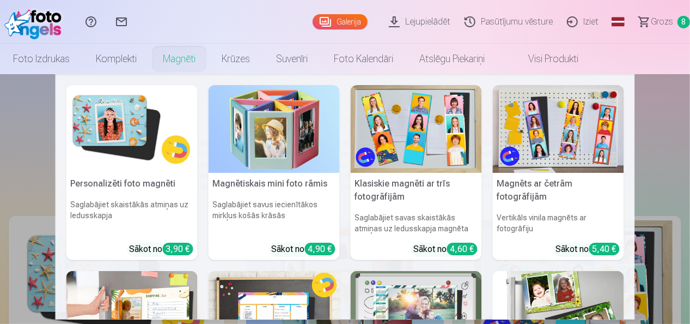
click at [117, 141] on img at bounding box center [131, 129] width 131 height 88
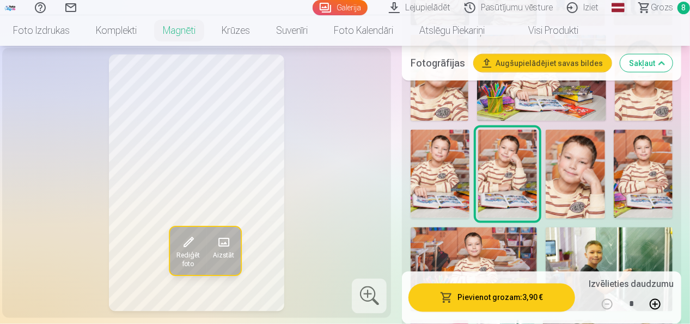
scroll to position [800, 0]
click at [572, 160] on img at bounding box center [575, 174] width 59 height 88
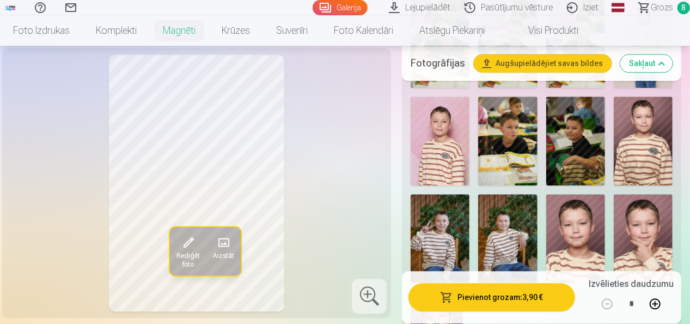
scroll to position [1336, 0]
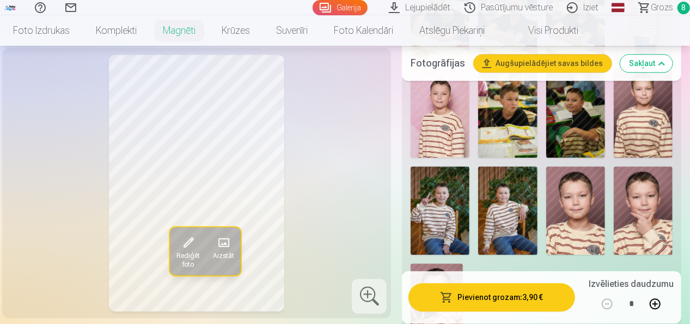
click at [644, 180] on img at bounding box center [643, 210] width 59 height 88
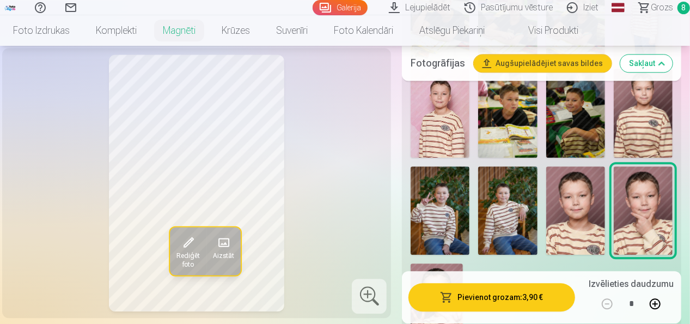
click at [580, 166] on img at bounding box center [575, 210] width 59 height 88
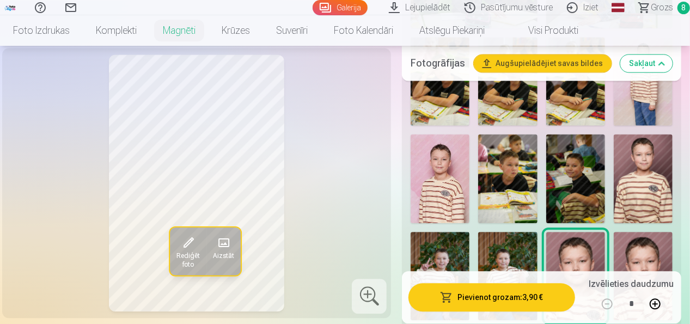
scroll to position [1266, 0]
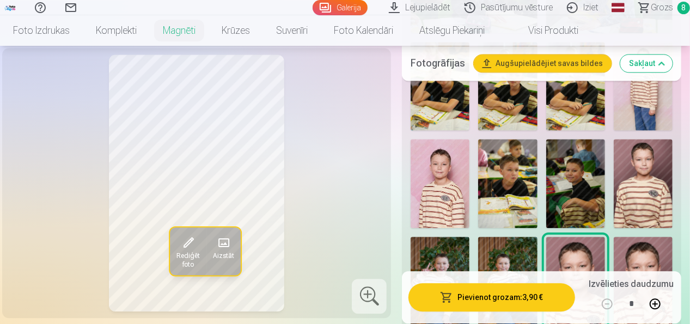
click at [656, 170] on img at bounding box center [643, 183] width 59 height 88
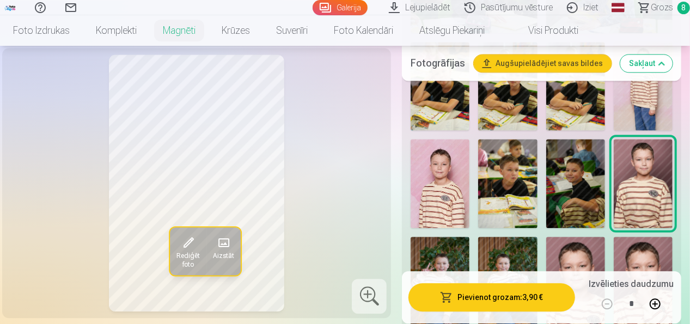
click at [467, 170] on img at bounding box center [440, 183] width 59 height 88
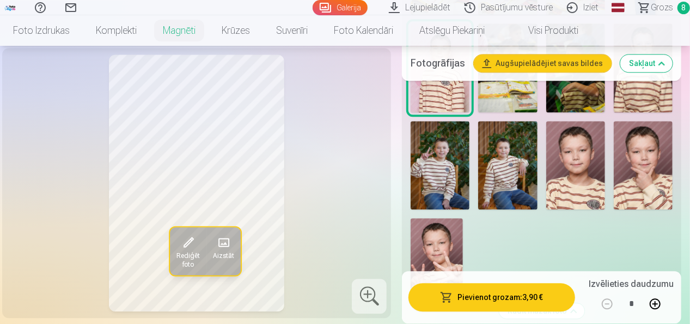
scroll to position [1383, 0]
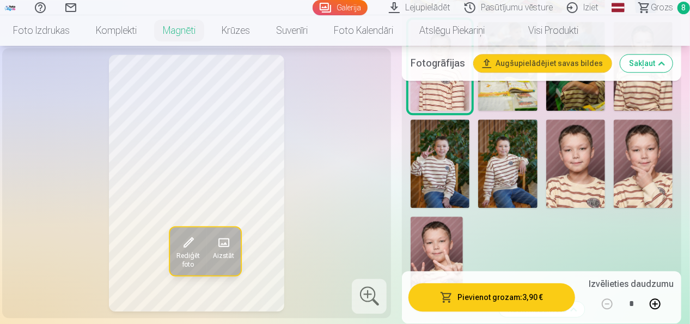
click at [453, 230] on img at bounding box center [437, 255] width 52 height 78
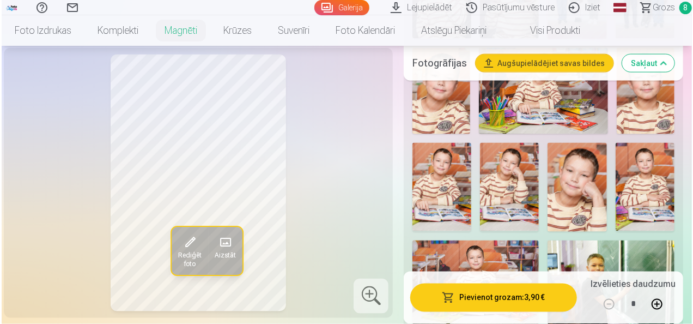
scroll to position [784, 0]
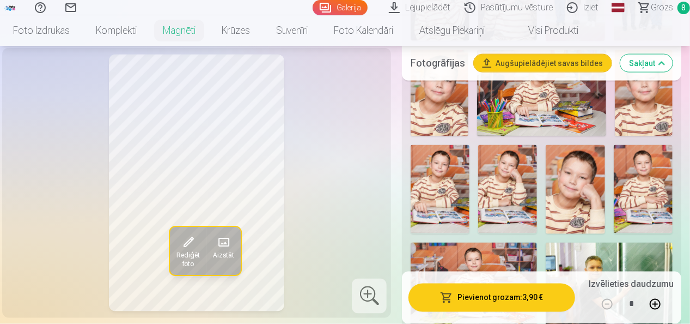
click at [589, 192] on img at bounding box center [575, 189] width 59 height 88
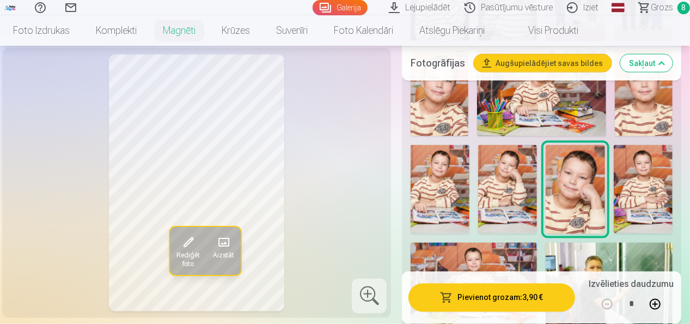
click at [658, 308] on button at bounding box center [655, 304] width 26 height 26
type input "*"
click at [546, 297] on button "Pievienot grozam : 7,80 €" at bounding box center [491, 297] width 167 height 28
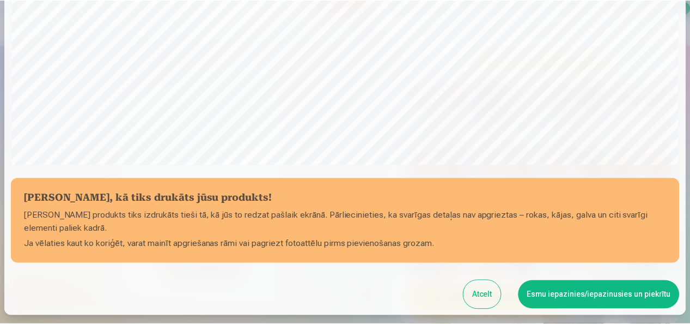
scroll to position [402, 0]
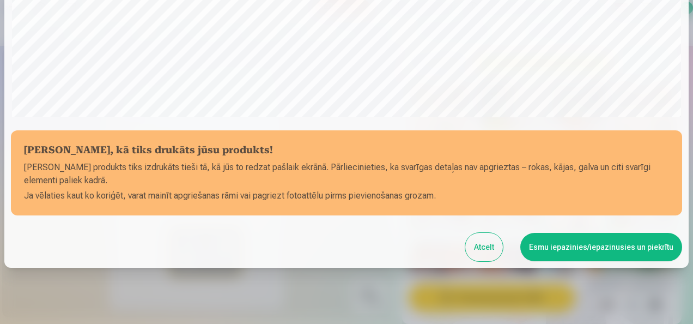
click at [623, 249] on button "Esmu iepazinies/iepazinusies un piekrītu" at bounding box center [601, 247] width 162 height 28
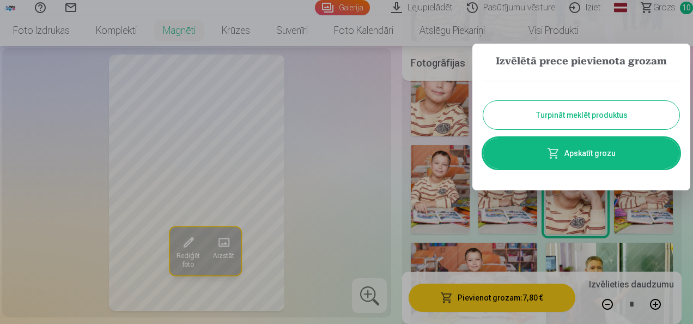
click at [662, 13] on div at bounding box center [346, 162] width 693 height 324
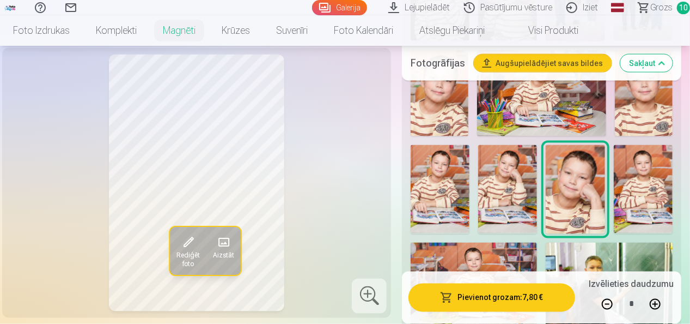
click at [661, 7] on span "Grozs" at bounding box center [661, 7] width 22 height 13
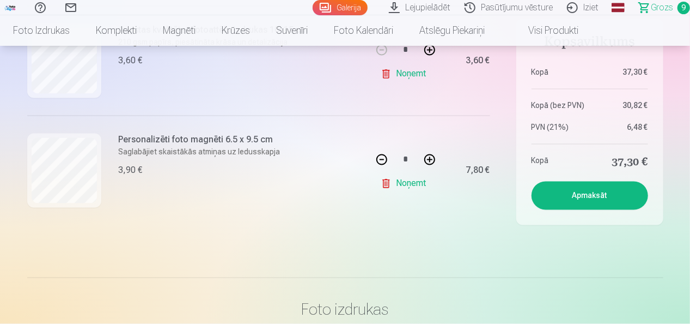
scroll to position [1007, 0]
click at [383, 154] on button at bounding box center [382, 160] width 26 height 26
type input "*"
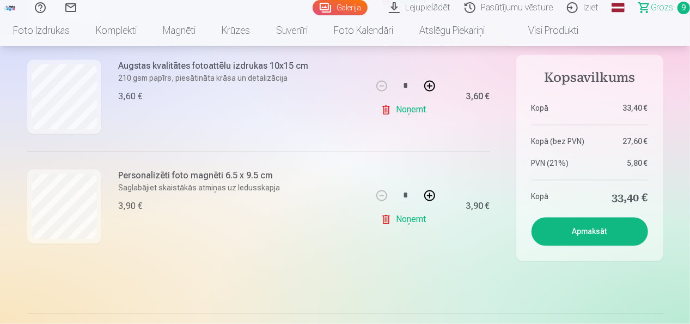
scroll to position [967, 0]
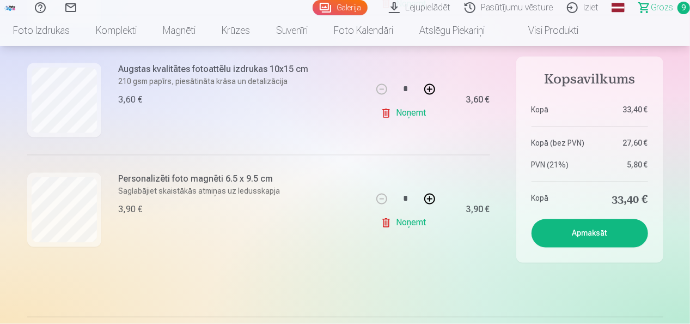
click at [596, 232] on button "Apmaksāt" at bounding box center [590, 233] width 117 height 28
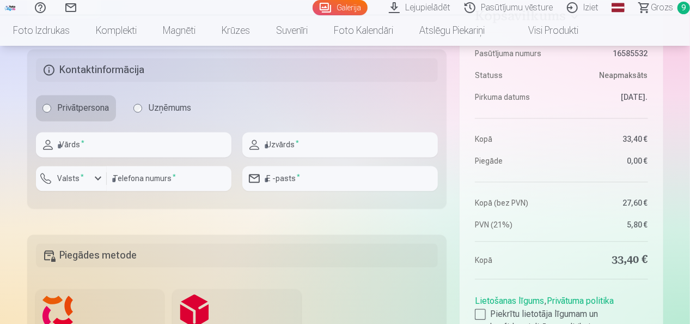
scroll to position [1129, 0]
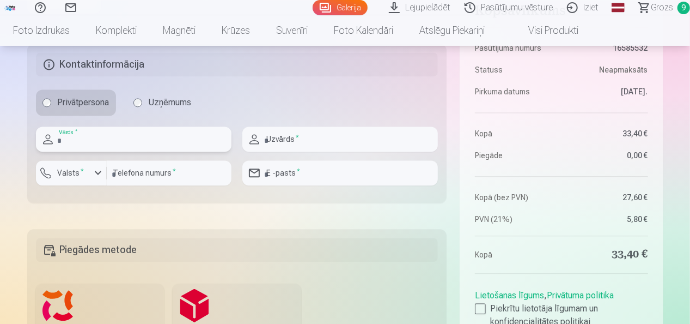
click at [92, 140] on input "text" at bounding box center [134, 138] width 196 height 25
type input "*****"
type input "*********"
type input "********"
type input "**********"
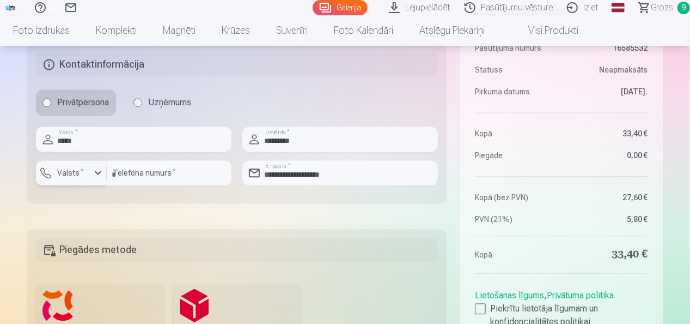
click at [81, 168] on sup "*" at bounding box center [82, 170] width 3 height 7
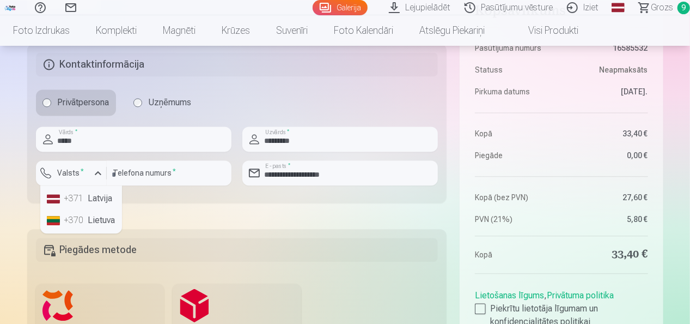
click at [86, 197] on li "+371 Latvija" at bounding box center [80, 198] width 77 height 22
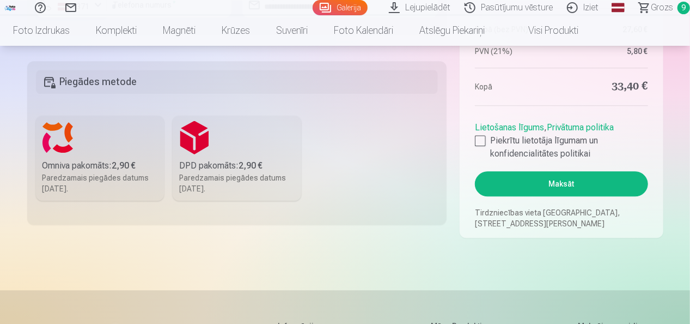
scroll to position [1300, 0]
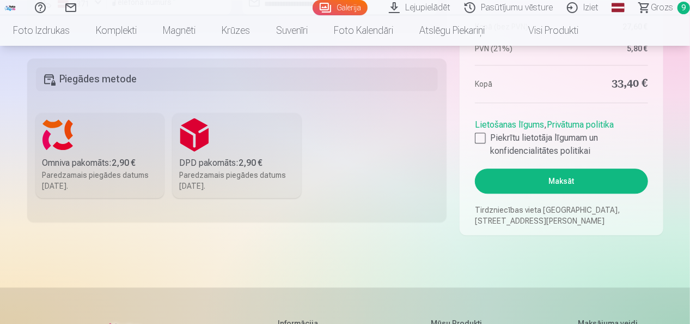
click at [86, 156] on div "Omniva pakomāts : 2,90 €" at bounding box center [99, 162] width 115 height 13
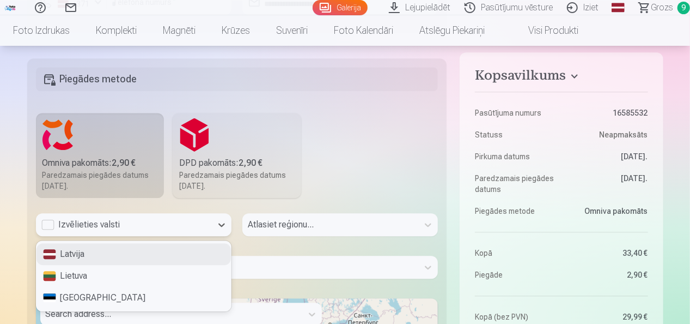
click at [188, 252] on div "Latvija" at bounding box center [133, 254] width 194 height 22
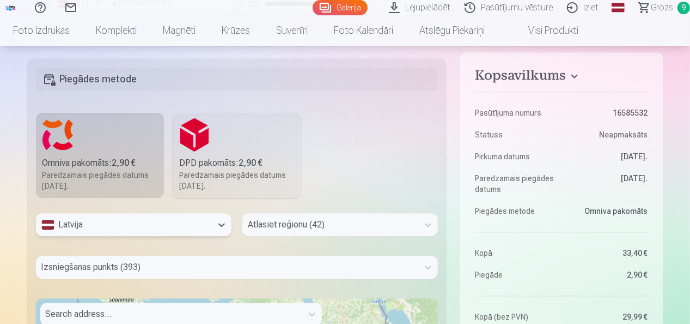
scroll to position [1383, 0]
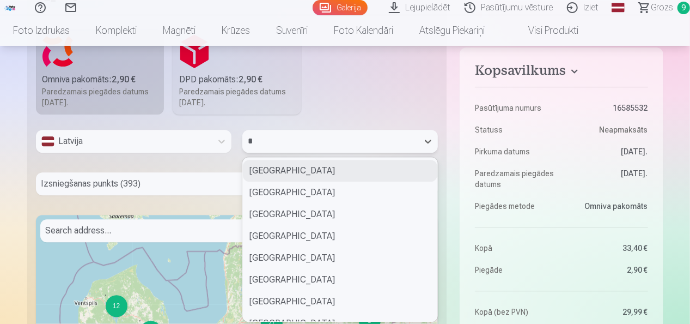
type input "**"
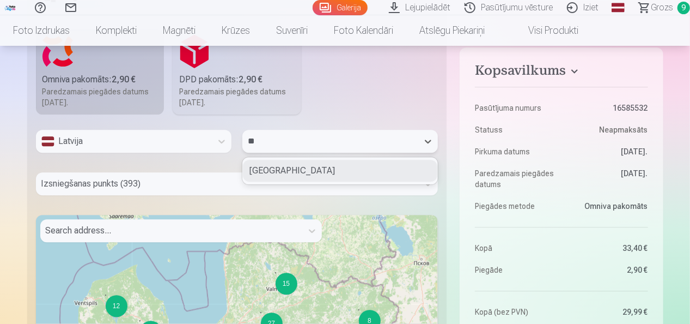
click at [306, 173] on div "Olaines novads" at bounding box center [340, 171] width 194 height 22
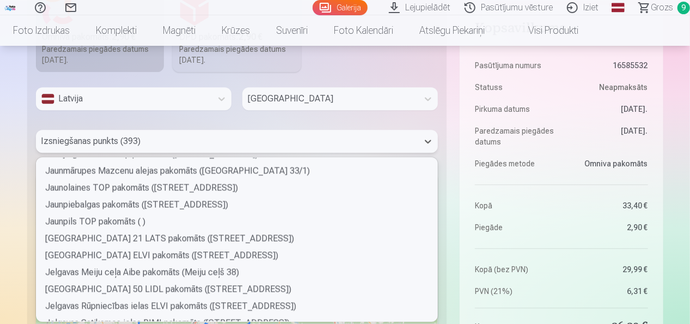
scroll to position [1077, 0]
click at [192, 185] on div "Jaunolaines TOP pakomāts (Baznīcas iela 10A)" at bounding box center [237, 186] width 403 height 17
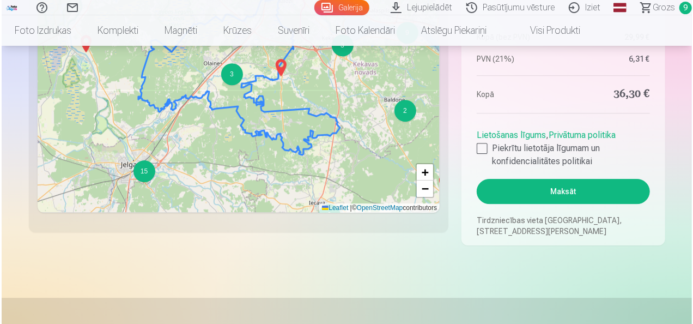
scroll to position [1659, 0]
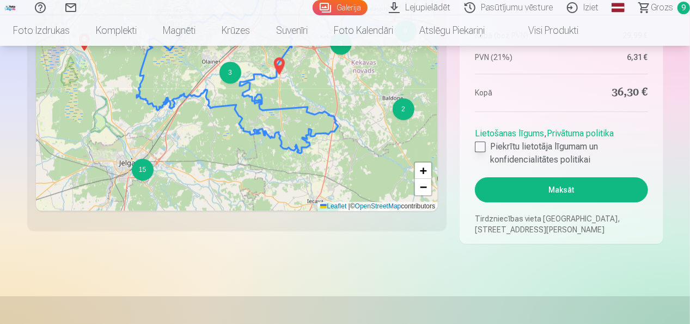
click at [483, 143] on div at bounding box center [480, 146] width 11 height 11
click at [597, 190] on button "Maksāt" at bounding box center [561, 189] width 173 height 25
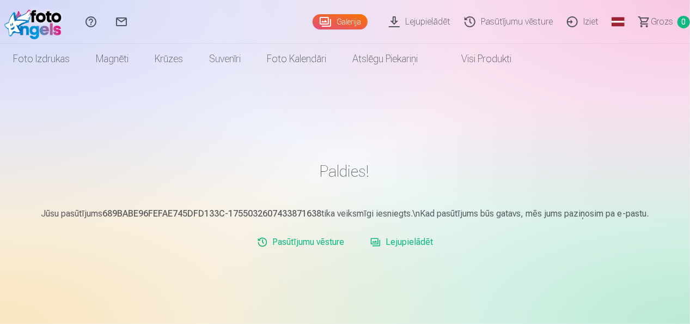
click at [618, 121] on div "Paldies! Jūsu pasūtījums 689BABE96FEFAE745DFD133C-1755032607433871638 tika veik…" at bounding box center [346, 325] width 654 height 650
